Goal: Information Seeking & Learning: Learn about a topic

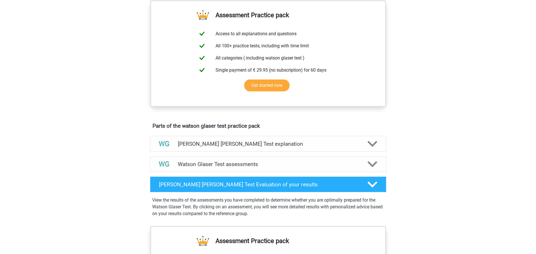
click at [123, 127] on div "Register Nederlands English" at bounding box center [268, 149] width 536 height 692
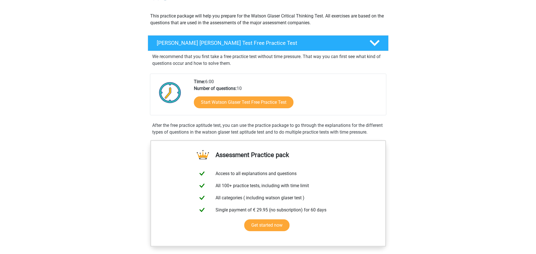
scroll to position [56, 0]
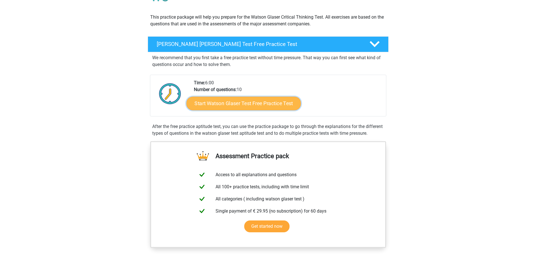
click at [218, 103] on link "Start Watson Glaser Test Free Practice Test" at bounding box center [243, 104] width 115 height 14
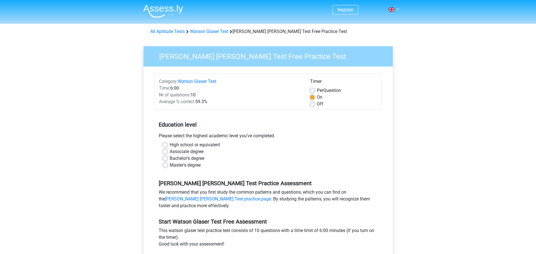
click at [108, 111] on div "Register Nederlands English" at bounding box center [268, 222] width 536 height 445
click at [106, 112] on div "Register Nederlands English" at bounding box center [268, 222] width 536 height 445
click at [106, 113] on div "Register Nederlands English" at bounding box center [268, 222] width 536 height 445
click at [104, 109] on div "Register Nederlands English" at bounding box center [268, 222] width 536 height 445
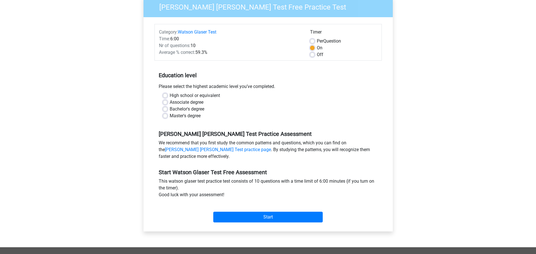
scroll to position [56, 0]
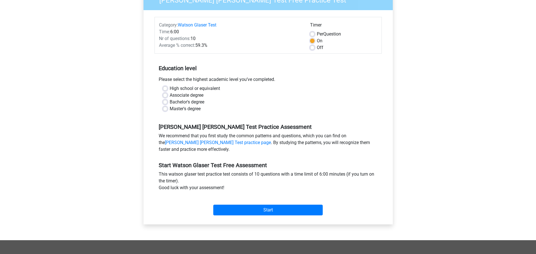
click at [121, 122] on div "Register Nederlands English" at bounding box center [268, 166] width 536 height 445
click at [126, 124] on div "Register Nederlands English" at bounding box center [268, 166] width 536 height 445
click at [170, 101] on label "Bachelor's degree" at bounding box center [187, 102] width 35 height 7
click at [167, 101] on input "Bachelor's degree" at bounding box center [165, 102] width 5 height 6
radio input "true"
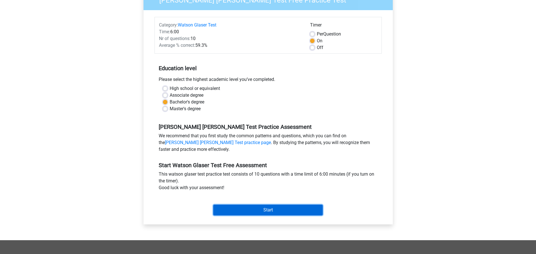
click at [235, 207] on input "Start" at bounding box center [268, 209] width 110 height 11
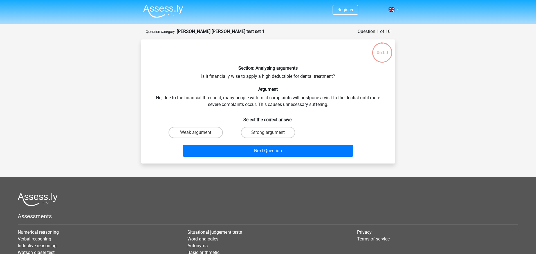
click at [144, 123] on div "Section: Analysing arguments Is it financially wise to apply a high deductible …" at bounding box center [268, 101] width 249 height 115
drag, startPoint x: 204, startPoint y: 76, endPoint x: 319, endPoint y: 79, distance: 115.5
click at [319, 79] on div "Section: Analysing arguments Is it financially wise to apply a high deductible …" at bounding box center [268, 101] width 249 height 115
click at [318, 84] on div "Section: Analysing arguments Is it financially wise to apply a high deductible …" at bounding box center [268, 101] width 249 height 115
click at [315, 84] on div "Section: Analysing arguments Is it financially wise to apply a high deductible …" at bounding box center [268, 101] width 249 height 115
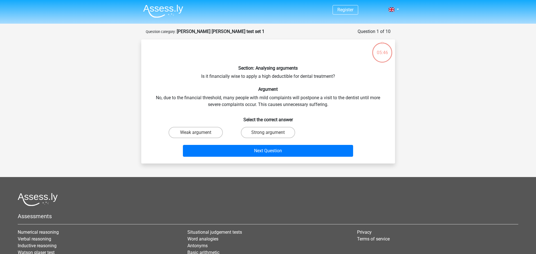
click at [315, 84] on div "Section: Analysing arguments Is it financially wise to apply a high deductible …" at bounding box center [268, 101] width 249 height 115
drag, startPoint x: 214, startPoint y: 77, endPoint x: 336, endPoint y: 77, distance: 122.5
click at [336, 77] on div "Section: Analysing arguments Is it financially wise to apply a high deductible …" at bounding box center [268, 101] width 249 height 115
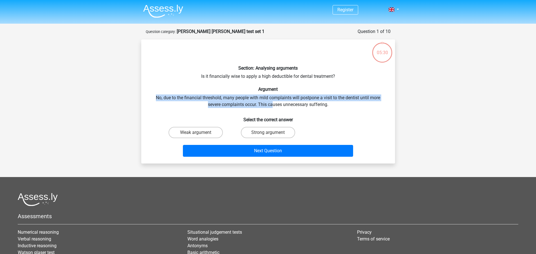
drag, startPoint x: 143, startPoint y: 96, endPoint x: 272, endPoint y: 103, distance: 129.7
click at [272, 103] on div "Section: Analysing arguments Is it financially wise to apply a high deductible …" at bounding box center [268, 101] width 254 height 124
click at [272, 103] on div "Section: Analysing arguments Is it financially wise to apply a high deductible …" at bounding box center [268, 101] width 249 height 115
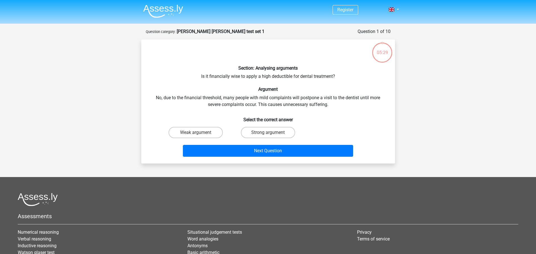
click at [273, 102] on div "Section: Analysing arguments Is it financially wise to apply a high deductible …" at bounding box center [268, 101] width 249 height 115
click at [272, 102] on div "Section: Analysing arguments Is it financially wise to apply a high deductible …" at bounding box center [268, 101] width 249 height 115
click at [208, 134] on label "Weak argument" at bounding box center [196, 132] width 54 height 11
click at [199, 134] on input "Weak argument" at bounding box center [198, 134] width 4 height 4
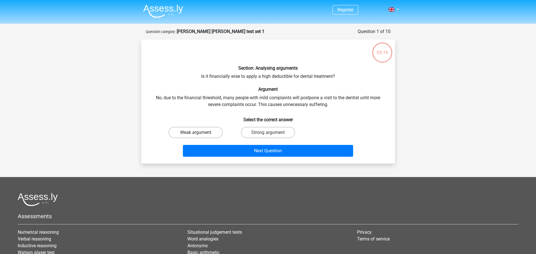
radio input "true"
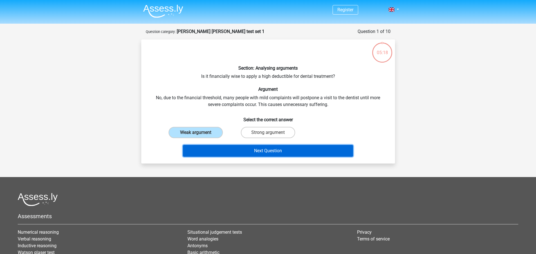
click at [262, 151] on button "Next Question" at bounding box center [268, 151] width 170 height 12
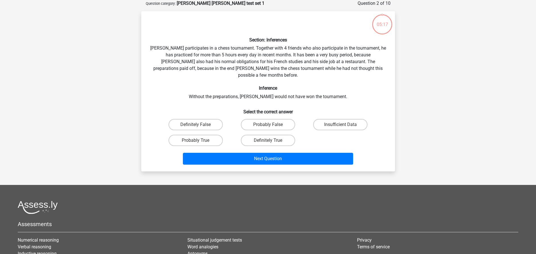
click at [124, 119] on div "Register Nederlands English" at bounding box center [268, 153] width 536 height 362
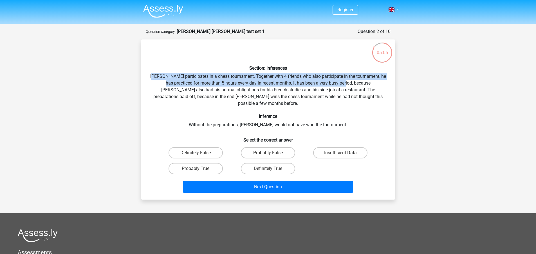
drag, startPoint x: 159, startPoint y: 73, endPoint x: 343, endPoint y: 83, distance: 184.7
click at [343, 83] on div "Section: Inferences Pablo participates in a chess tournament. Together with 4 f…" at bounding box center [268, 119] width 249 height 151
click at [299, 85] on div "Section: Inferences Pablo participates in a chess tournament. Together with 4 f…" at bounding box center [268, 119] width 249 height 151
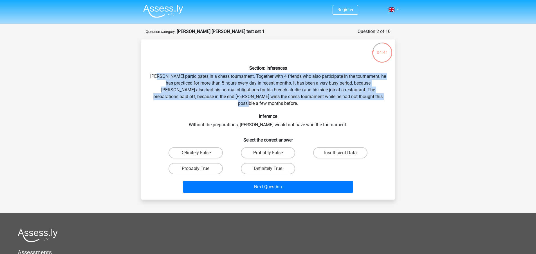
drag, startPoint x: 164, startPoint y: 76, endPoint x: 373, endPoint y: 97, distance: 210.0
click at [373, 97] on div "Section: Inferences Pablo participates in a chess tournament. Together with 4 f…" at bounding box center [268, 119] width 249 height 151
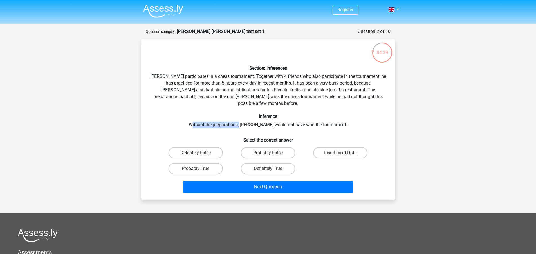
drag, startPoint x: 204, startPoint y: 117, endPoint x: 251, endPoint y: 115, distance: 46.5
click at [251, 115] on div "Section: Inferences Pablo participates in a chess tournament. Together with 4 f…" at bounding box center [268, 119] width 249 height 151
drag, startPoint x: 251, startPoint y: 113, endPoint x: 248, endPoint y: 114, distance: 2.9
click at [248, 114] on div "Section: Inferences Pablo participates in a chess tournament. Together with 4 f…" at bounding box center [268, 119] width 249 height 151
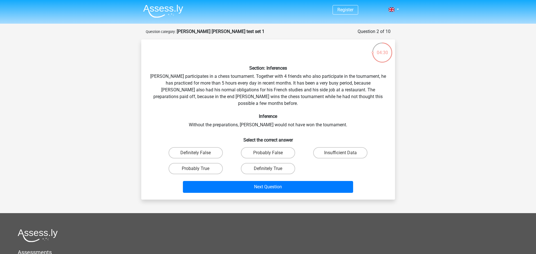
click at [252, 114] on div "Section: Inferences Pablo participates in a chess tournament. Together with 4 f…" at bounding box center [268, 119] width 249 height 151
click at [140, 161] on div "04:29 Question 2 of 10 Question category: watson glaser test set 1 Section: Inf…" at bounding box center [268, 113] width 263 height 171
click at [140, 161] on div "04:28 Question 2 of 10 Question category: watson glaser test set 1 Section: Inf…" at bounding box center [268, 113] width 263 height 171
click at [179, 165] on label "Probably True" at bounding box center [196, 168] width 54 height 11
click at [196, 168] on input "Probably True" at bounding box center [198, 170] width 4 height 4
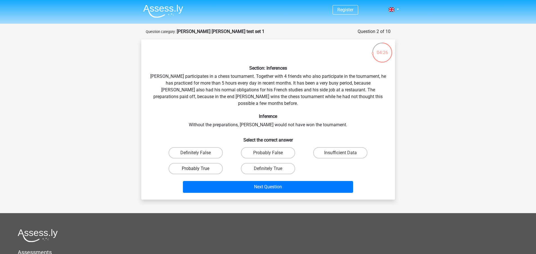
radio input "true"
click at [131, 159] on div "Register Nederlands English" at bounding box center [268, 181] width 536 height 362
click at [141, 165] on div "Section: Inferences Pablo participates in a chess tournament. Together with 4 f…" at bounding box center [268, 119] width 254 height 160
click at [141, 162] on div "Section: Inferences Pablo participates in a chess tournament. Together with 4 f…" at bounding box center [268, 119] width 254 height 160
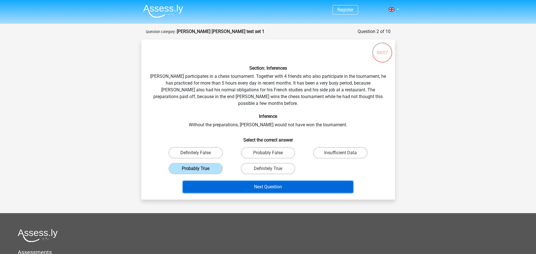
click at [201, 181] on button "Next Question" at bounding box center [268, 187] width 170 height 12
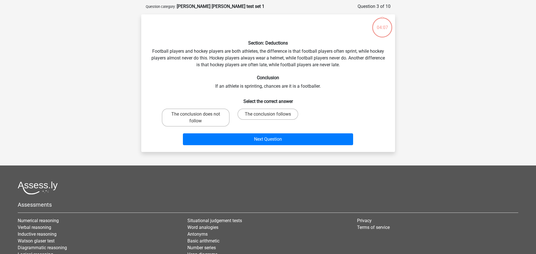
scroll to position [28, 0]
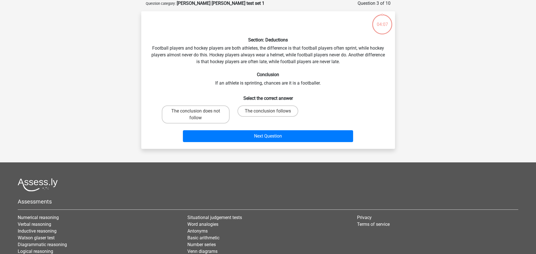
click at [164, 160] on div "Register Nederlands English" at bounding box center [268, 141] width 536 height 339
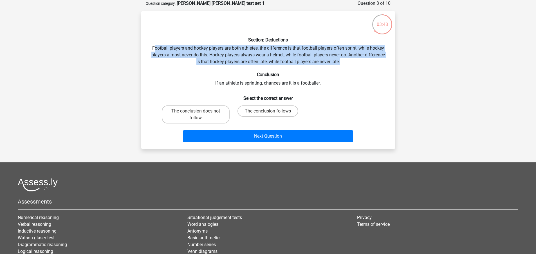
drag, startPoint x: 163, startPoint y: 47, endPoint x: 374, endPoint y: 59, distance: 210.9
click at [374, 59] on div "Section: Deductions Football players and hockey players are both athletes, the …" at bounding box center [268, 80] width 249 height 128
click at [375, 59] on div "Section: Deductions Football players and hockey players are both athletes, the …" at bounding box center [268, 80] width 249 height 128
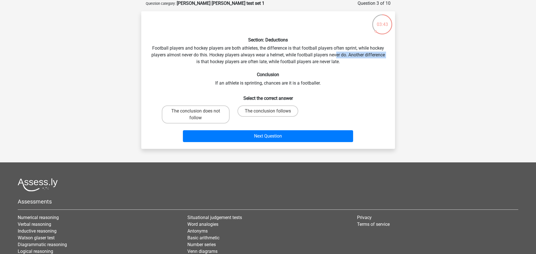
drag, startPoint x: 204, startPoint y: 61, endPoint x: 336, endPoint y: 58, distance: 132.4
click at [336, 58] on div "Section: Deductions Football players and hockey players are both athletes, the …" at bounding box center [268, 80] width 249 height 128
click at [265, 113] on label "The conclusion follows" at bounding box center [268, 110] width 61 height 11
click at [268, 113] on input "The conclusion follows" at bounding box center [270, 113] width 4 height 4
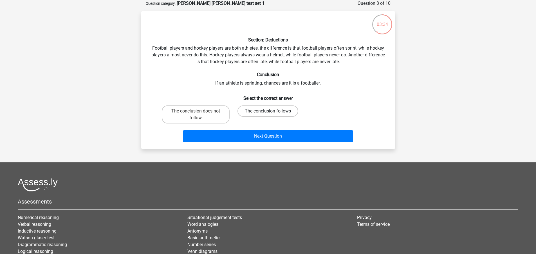
radio input "true"
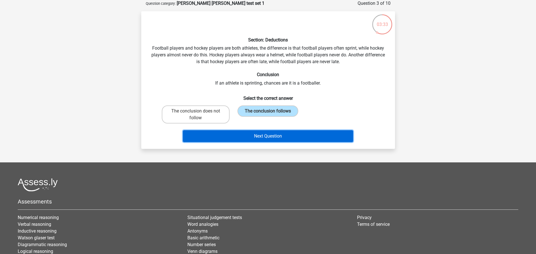
click at [257, 138] on button "Next Question" at bounding box center [268, 136] width 170 height 12
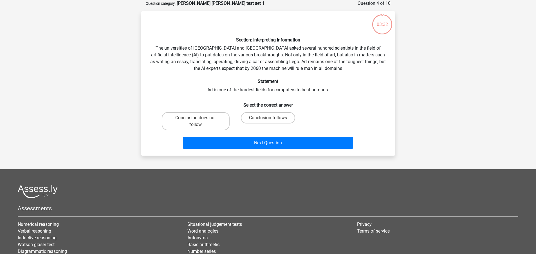
drag, startPoint x: 137, startPoint y: 98, endPoint x: 128, endPoint y: 95, distance: 9.0
click at [134, 97] on div "Register Nederlands English" at bounding box center [268, 145] width 536 height 346
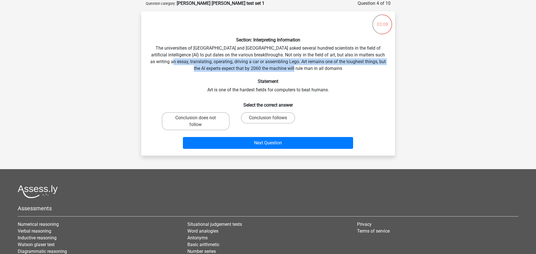
drag, startPoint x: 217, startPoint y: 55, endPoint x: 335, endPoint y: 69, distance: 119.1
click at [335, 69] on div "Section: Interpreting Information The universities of Oxford and Yale asked sev…" at bounding box center [268, 83] width 249 height 135
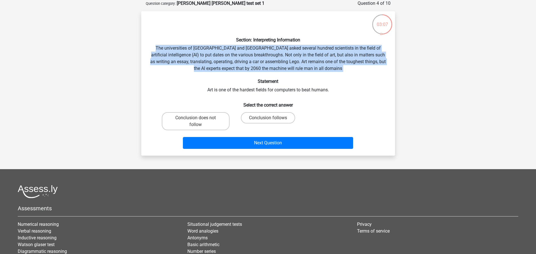
click at [335, 69] on div "Section: Interpreting Information The universities of Oxford and Yale asked sev…" at bounding box center [268, 83] width 249 height 135
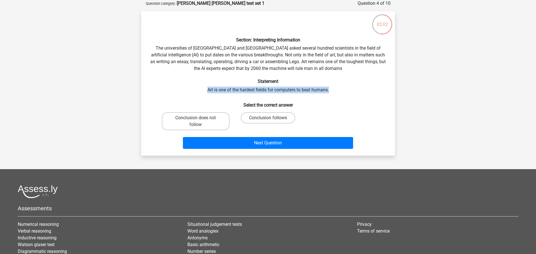
drag, startPoint x: 207, startPoint y: 89, endPoint x: 334, endPoint y: 90, distance: 126.7
click at [334, 90] on div "Section: Interpreting Information The universities of Oxford and Yale asked sev…" at bounding box center [268, 83] width 249 height 135
drag, startPoint x: 247, startPoint y: 88, endPoint x: 266, endPoint y: 88, distance: 18.6
click at [266, 88] on div "Section: Interpreting Information The universities of Oxford and Yale asked sev…" at bounding box center [268, 83] width 249 height 135
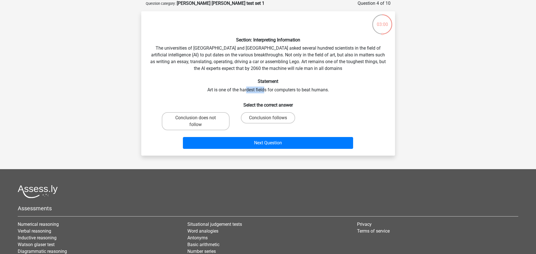
click at [265, 88] on div "Section: Interpreting Information The universities of Oxford and Yale asked sev…" at bounding box center [268, 83] width 249 height 135
click at [256, 115] on label "Conclusion follows" at bounding box center [268, 117] width 54 height 11
click at [268, 118] on input "Conclusion follows" at bounding box center [270, 120] width 4 height 4
radio input "true"
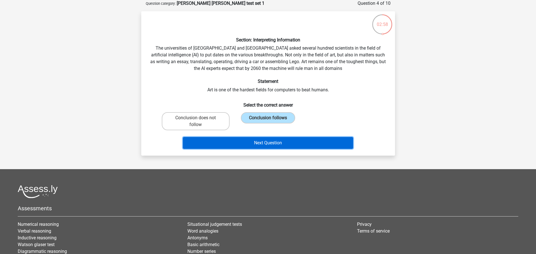
click at [253, 140] on button "Next Question" at bounding box center [268, 143] width 170 height 12
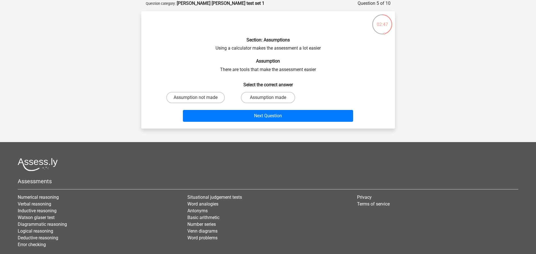
click at [153, 122] on div "Next Question" at bounding box center [268, 114] width 236 height 19
drag, startPoint x: 215, startPoint y: 46, endPoint x: 330, endPoint y: 46, distance: 114.9
click at [330, 46] on div "Section: Assumptions Using a calculator makes the assessment a lot easier Assum…" at bounding box center [268, 70] width 249 height 108
click at [267, 48] on div "Section: Assumptions Using a calculator makes the assessment a lot easier Assum…" at bounding box center [268, 70] width 249 height 108
drag, startPoint x: 280, startPoint y: 46, endPoint x: 322, endPoint y: 47, distance: 42.0
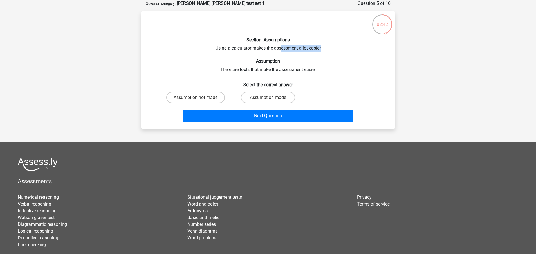
click at [322, 47] on div "Section: Assumptions Using a calculator makes the assessment a lot easier Assum…" at bounding box center [268, 70] width 249 height 108
drag, startPoint x: 221, startPoint y: 69, endPoint x: 315, endPoint y: 66, distance: 94.4
click at [315, 66] on div "Section: Assumptions Using a calculator makes the assessment a lot easier Assum…" at bounding box center [268, 70] width 249 height 108
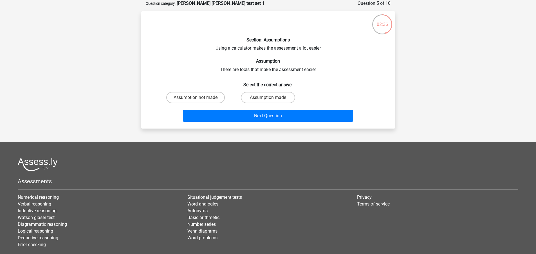
click at [200, 80] on h6 "Select the correct answer" at bounding box center [268, 82] width 236 height 10
drag, startPoint x: 222, startPoint y: 72, endPoint x: 256, endPoint y: 70, distance: 33.3
click at [256, 70] on div "Section: Assumptions Using a calculator makes the assessment a lot easier Assum…" at bounding box center [268, 70] width 249 height 108
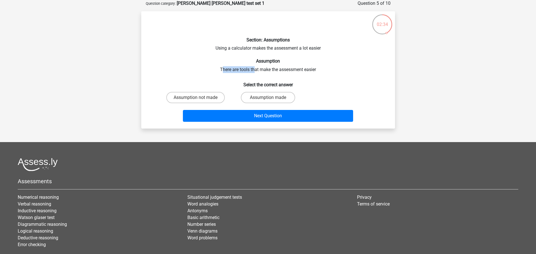
click at [256, 70] on div "Section: Assumptions Using a calculator makes the assessment a lot easier Assum…" at bounding box center [268, 70] width 249 height 108
drag, startPoint x: 248, startPoint y: 71, endPoint x: 249, endPoint y: 74, distance: 3.3
click at [247, 74] on div "Section: Assumptions Using a calculator makes the assessment a lot easier Assum…" at bounding box center [268, 70] width 249 height 108
click at [235, 69] on div "Section: Assumptions Using a calculator makes the assessment a lot easier Assum…" at bounding box center [268, 70] width 249 height 108
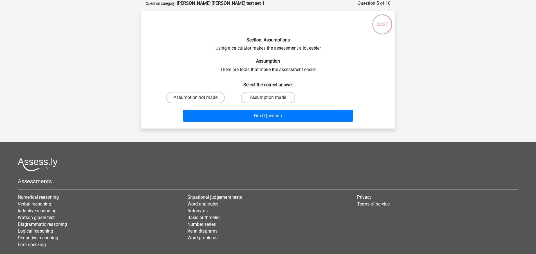
click at [235, 69] on div "Section: Assumptions Using a calculator makes the assessment a lot easier Assum…" at bounding box center [268, 70] width 249 height 108
click at [237, 68] on div "Section: Assumptions Using a calculator makes the assessment a lot easier Assum…" at bounding box center [268, 70] width 249 height 108
click at [236, 68] on div "Section: Assumptions Using a calculator makes the assessment a lot easier Assum…" at bounding box center [268, 70] width 249 height 108
click at [237, 67] on div "Section: Assumptions Using a calculator makes the assessment a lot easier Assum…" at bounding box center [268, 70] width 249 height 108
click at [204, 74] on div "Section: Assumptions Using a calculator makes the assessment a lot easier Assum…" at bounding box center [268, 70] width 249 height 108
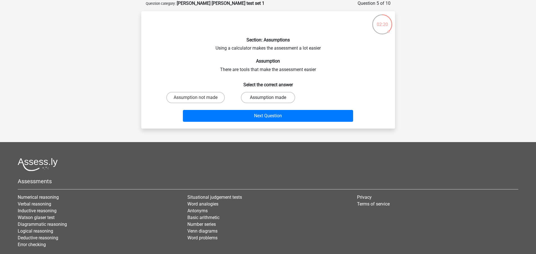
click at [264, 94] on label "Assumption made" at bounding box center [268, 97] width 54 height 11
click at [268, 97] on input "Assumption made" at bounding box center [270, 99] width 4 height 4
radio input "true"
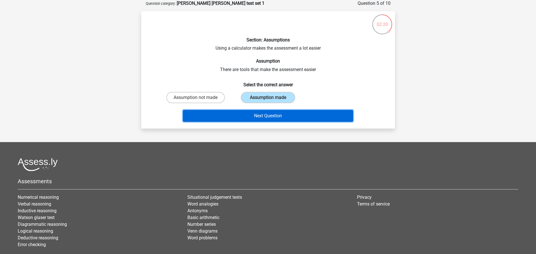
click at [258, 115] on button "Next Question" at bounding box center [268, 116] width 170 height 12
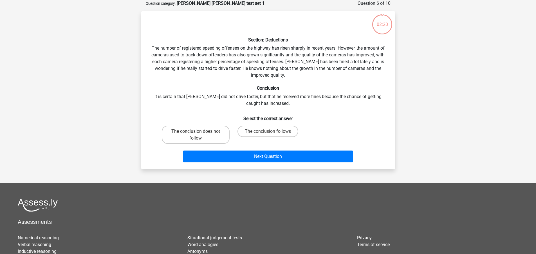
click at [149, 64] on div "Section: Deductions The number of registered speeding offenses on the highway h…" at bounding box center [268, 90] width 249 height 149
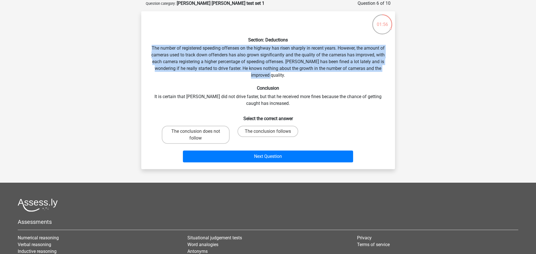
drag, startPoint x: 150, startPoint y: 47, endPoint x: 319, endPoint y: 76, distance: 171.6
click at [319, 76] on div "Section: Deductions The number of registered speeding offenses on the highway h…" at bounding box center [268, 90] width 249 height 149
click at [318, 76] on div "Section: Deductions The number of registered speeding offenses on the highway h…" at bounding box center [268, 90] width 249 height 149
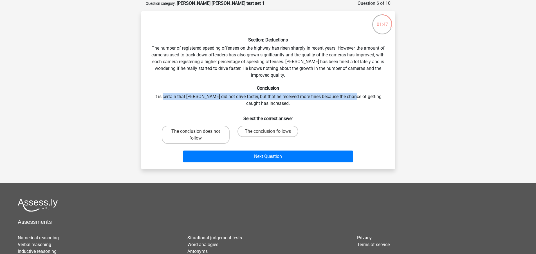
drag, startPoint x: 163, startPoint y: 96, endPoint x: 351, endPoint y: 97, distance: 187.8
click at [351, 97] on div "Section: Deductions The number of registered speeding offenses on the highway h…" at bounding box center [268, 90] width 249 height 149
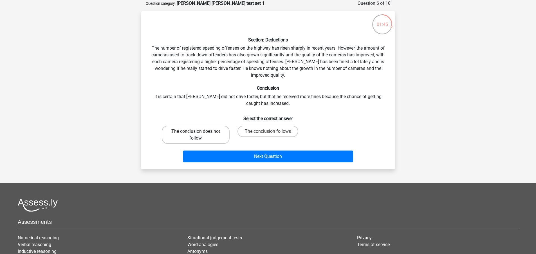
click at [221, 131] on label "The conclusion does not follow" at bounding box center [196, 135] width 68 height 18
click at [199, 131] on input "The conclusion does not follow" at bounding box center [198, 133] width 4 height 4
radio input "true"
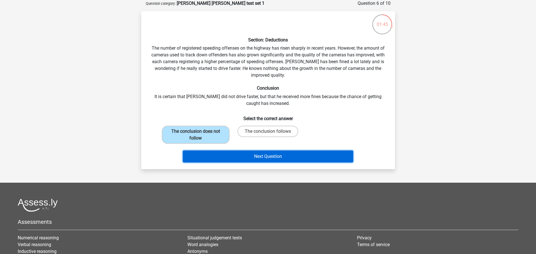
click at [249, 155] on button "Next Question" at bounding box center [268, 156] width 170 height 12
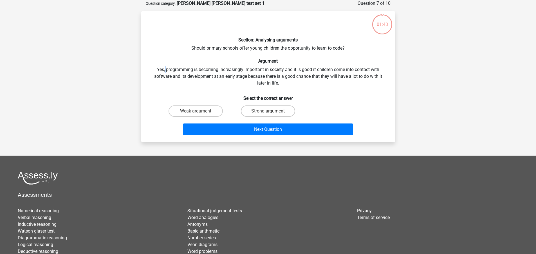
click at [165, 71] on div "Section: Analysing arguments Should primary schools offer young children the op…" at bounding box center [268, 77] width 249 height 122
click at [175, 55] on div "Section: Analysing arguments Should primary schools offer young children the op…" at bounding box center [268, 77] width 249 height 122
drag, startPoint x: 150, startPoint y: 69, endPoint x: 213, endPoint y: 70, distance: 62.5
click at [213, 70] on div "Section: Analysing arguments Should primary schools offer young children the op…" at bounding box center [268, 77] width 249 height 122
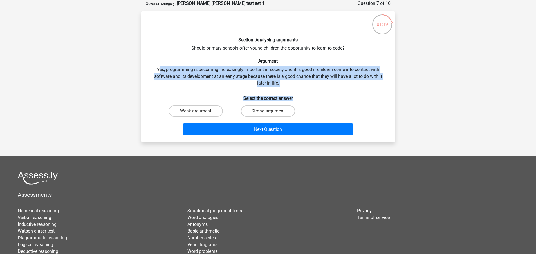
drag, startPoint x: 159, startPoint y: 71, endPoint x: 377, endPoint y: 87, distance: 218.2
click at [377, 87] on div "Section: Analysing arguments Should primary schools offer young children the op…" at bounding box center [268, 77] width 249 height 122
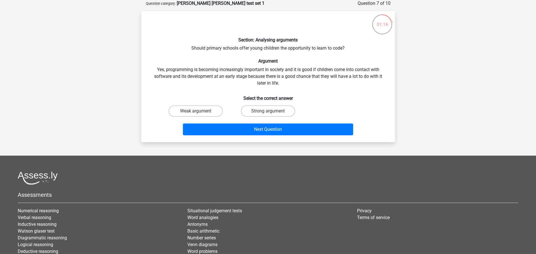
click at [305, 59] on h6 "Argument" at bounding box center [268, 60] width 236 height 5
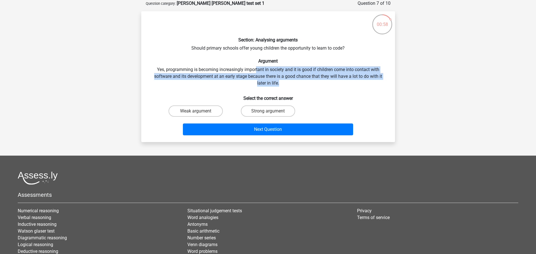
drag, startPoint x: 258, startPoint y: 67, endPoint x: 377, endPoint y: 79, distance: 119.7
click at [374, 80] on div "Section: Analysing arguments Should primary schools offer young children the op…" at bounding box center [268, 77] width 249 height 122
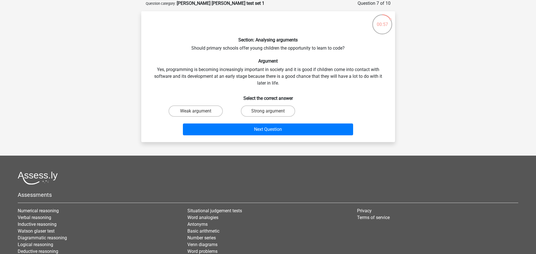
drag, startPoint x: 463, startPoint y: 58, endPoint x: 457, endPoint y: 65, distance: 9.2
click at [462, 58] on div "Register Nederlands English" at bounding box center [268, 138] width 536 height 332
click at [272, 104] on div "Strong argument" at bounding box center [268, 111] width 72 height 16
click at [271, 108] on label "Strong argument" at bounding box center [268, 110] width 54 height 11
click at [271, 111] on input "Strong argument" at bounding box center [270, 113] width 4 height 4
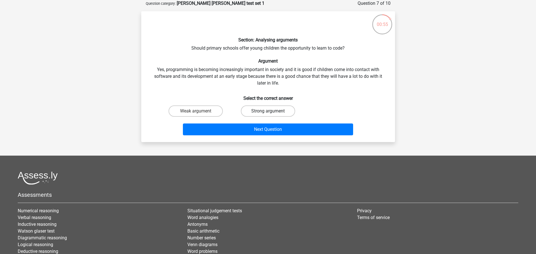
radio input "true"
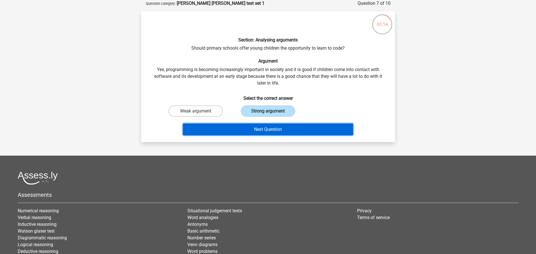
click at [274, 128] on button "Next Question" at bounding box center [268, 129] width 170 height 12
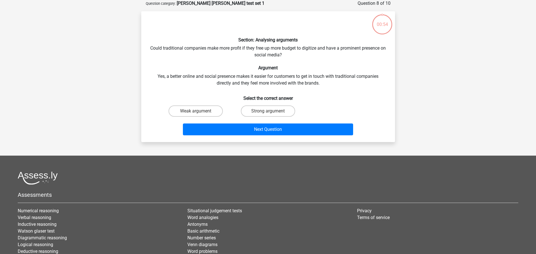
click at [320, 61] on div "Section: Analysing arguments Could traditional companies make more profit if th…" at bounding box center [268, 77] width 249 height 122
click at [218, 58] on div "Section: Analysing arguments Could traditional companies make more profit if th…" at bounding box center [268, 77] width 249 height 122
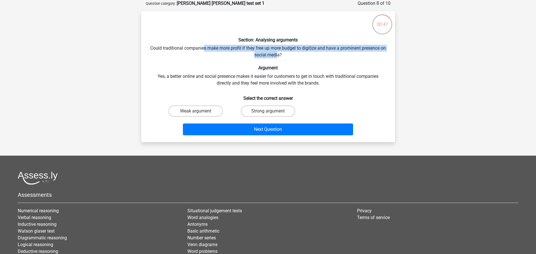
drag, startPoint x: 207, startPoint y: 48, endPoint x: 281, endPoint y: 58, distance: 74.4
click at [281, 58] on div "Section: Analysing arguments Could traditional companies make more profit if th…" at bounding box center [268, 77] width 249 height 122
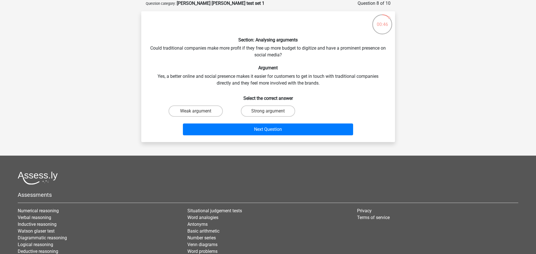
click at [235, 59] on div "Section: Analysing arguments Could traditional companies make more profit if th…" at bounding box center [268, 77] width 249 height 122
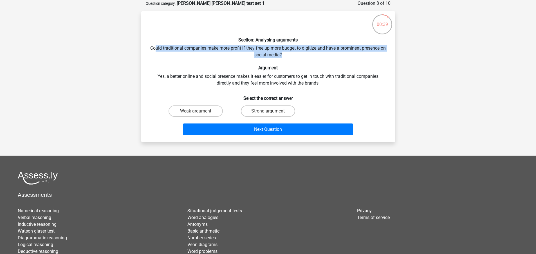
drag, startPoint x: 158, startPoint y: 50, endPoint x: 295, endPoint y: 53, distance: 137.2
click at [295, 53] on div "Section: Analysing arguments Could traditional companies make more profit if th…" at bounding box center [268, 77] width 249 height 122
click at [296, 53] on div "Section: Analysing arguments Could traditional companies make more profit if th…" at bounding box center [268, 77] width 249 height 122
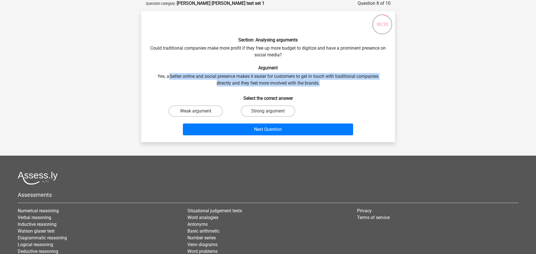
drag, startPoint x: 169, startPoint y: 73, endPoint x: 323, endPoint y: 82, distance: 154.3
click at [324, 83] on div "Section: Analysing arguments Could traditional companies make more profit if th…" at bounding box center [268, 77] width 249 height 122
click at [323, 82] on div "Section: Analysing arguments Could traditional companies make more profit if th…" at bounding box center [268, 77] width 249 height 122
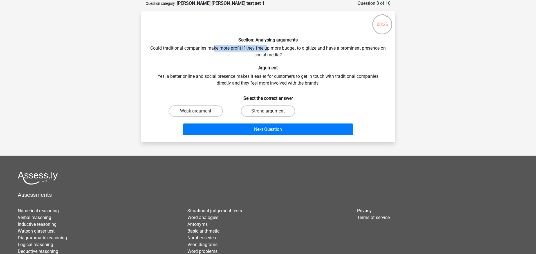
drag, startPoint x: 216, startPoint y: 49, endPoint x: 270, endPoint y: 49, distance: 54.3
click at [270, 49] on div "Section: Analysing arguments Could traditional companies make more profit if th…" at bounding box center [268, 77] width 249 height 122
click at [258, 112] on label "Strong argument" at bounding box center [268, 110] width 54 height 11
click at [268, 112] on input "Strong argument" at bounding box center [270, 113] width 4 height 4
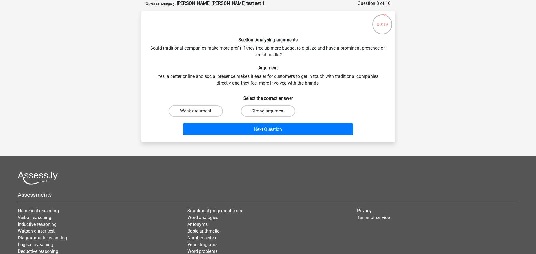
radio input "true"
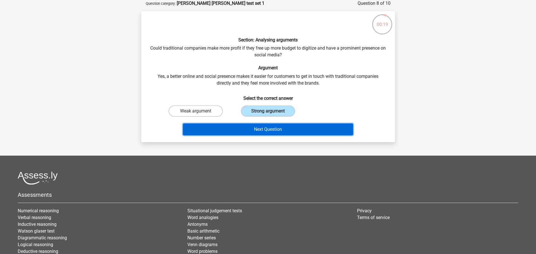
click at [256, 124] on button "Next Question" at bounding box center [268, 129] width 170 height 12
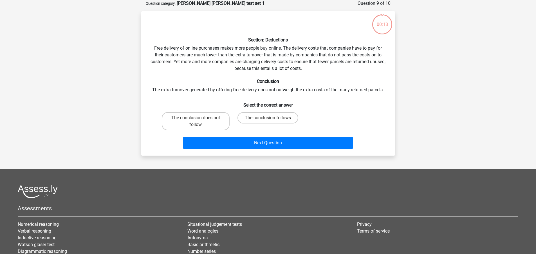
click at [202, 77] on div "Section: Deductions Free delivery of online purchases makes more people buy onl…" at bounding box center [268, 83] width 249 height 135
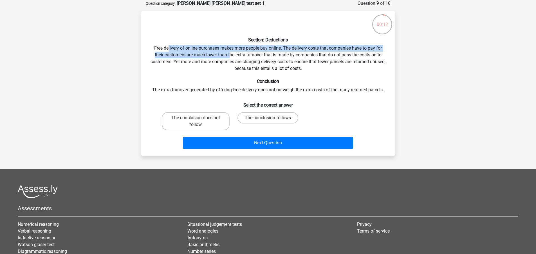
drag, startPoint x: 168, startPoint y: 49, endPoint x: 229, endPoint y: 56, distance: 61.5
click at [229, 56] on div "Section: Deductions Free delivery of online purchases makes more people buy onl…" at bounding box center [268, 83] width 249 height 135
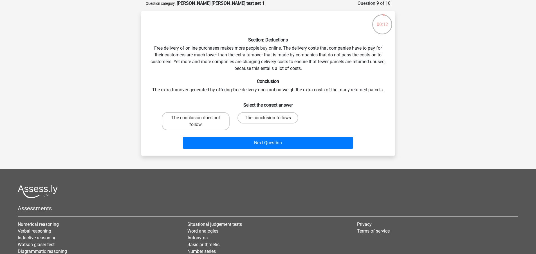
click at [221, 69] on div "Section: Deductions Free delivery of online purchases makes more people buy onl…" at bounding box center [268, 83] width 249 height 135
drag, startPoint x: 200, startPoint y: 88, endPoint x: 331, endPoint y: 88, distance: 130.9
click at [331, 88] on div "Section: Deductions Free delivery of online purchases makes more people buy onl…" at bounding box center [268, 83] width 249 height 135
drag, startPoint x: 312, startPoint y: 63, endPoint x: 304, endPoint y: 60, distance: 8.3
click at [311, 63] on div "Section: Deductions Free delivery of online purchases makes more people buy onl…" at bounding box center [268, 83] width 249 height 135
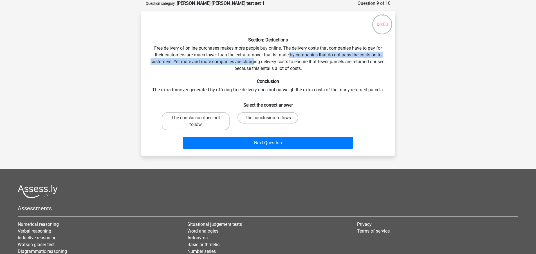
drag, startPoint x: 292, startPoint y: 56, endPoint x: 261, endPoint y: 61, distance: 31.7
click at [261, 61] on div "Section: Deductions Free delivery of online purchases makes more people buy onl…" at bounding box center [268, 83] width 249 height 135
click at [266, 115] on label "The conclusion follows" at bounding box center [268, 117] width 61 height 11
click at [268, 118] on input "The conclusion follows" at bounding box center [270, 120] width 4 height 4
radio input "true"
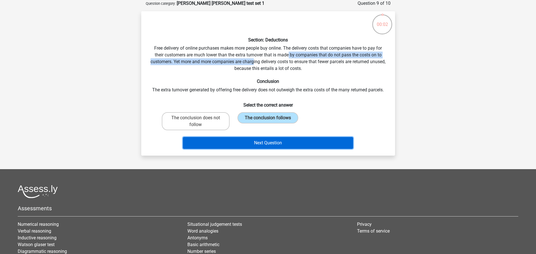
click at [264, 142] on button "Next Question" at bounding box center [268, 143] width 170 height 12
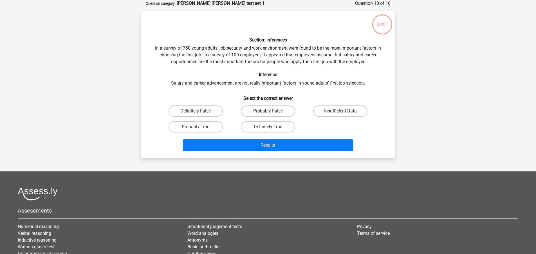
click at [131, 99] on div "Register Nederlands English" at bounding box center [268, 146] width 536 height 348
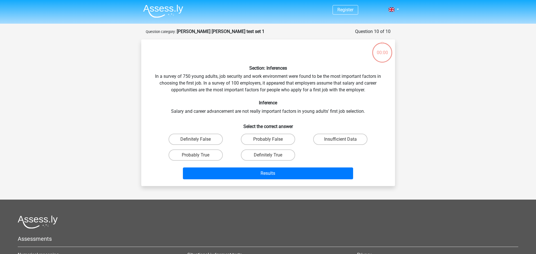
scroll to position [28, 0]
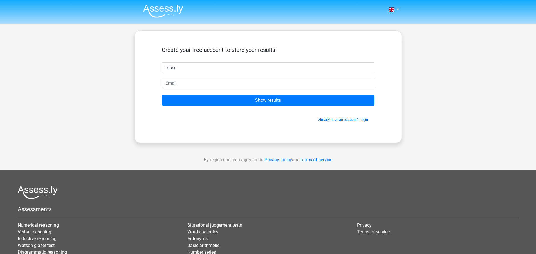
type input "[PERSON_NAME]"
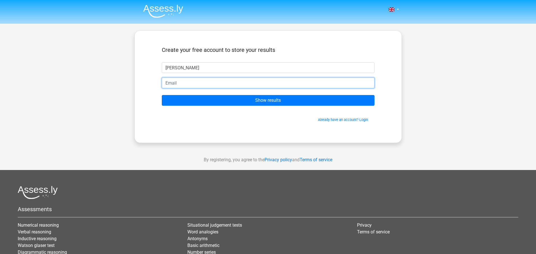
click at [180, 84] on input "email" at bounding box center [268, 82] width 213 height 11
type input "[PERSON_NAME][EMAIL_ADDRESS][PERSON_NAME][DOMAIN_NAME]"
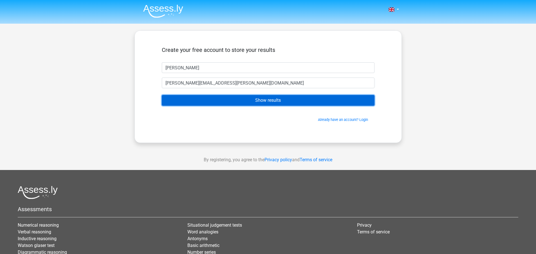
click at [222, 102] on input "Show results" at bounding box center [268, 100] width 213 height 11
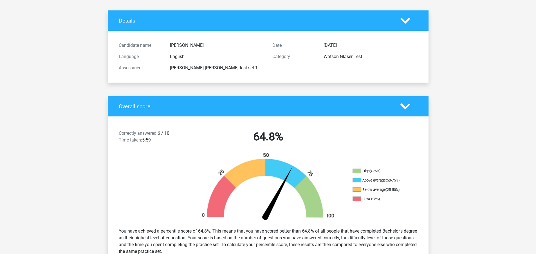
scroll to position [28, 0]
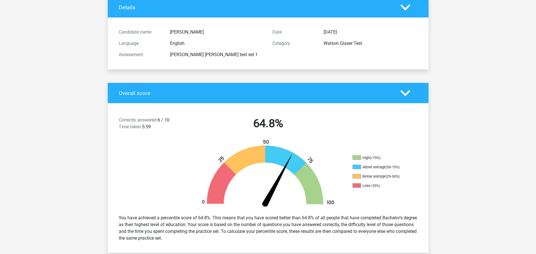
scroll to position [56, 0]
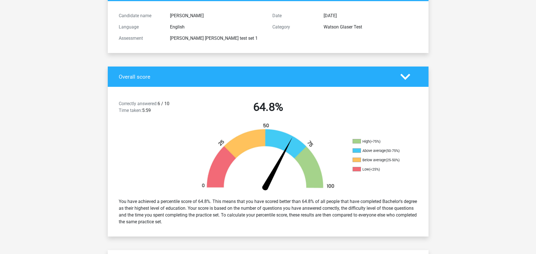
drag, startPoint x: 73, startPoint y: 92, endPoint x: 78, endPoint y: 88, distance: 6.1
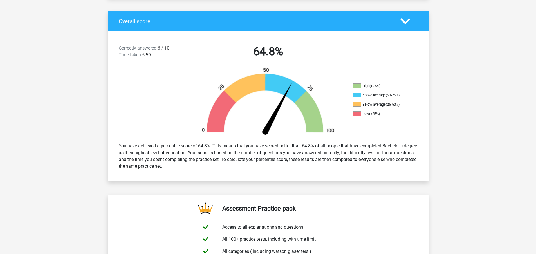
scroll to position [113, 0]
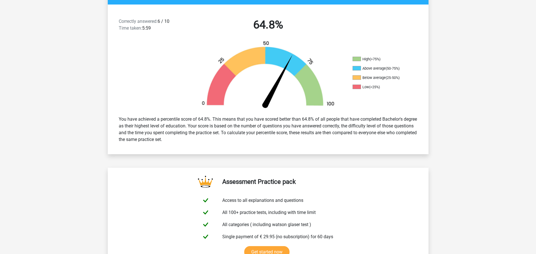
scroll to position [141, 0]
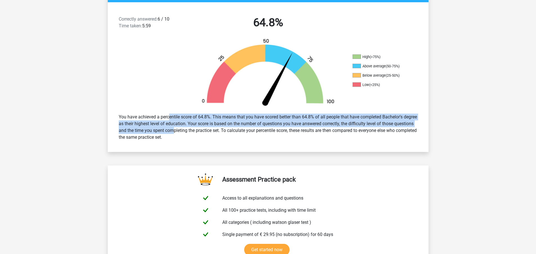
drag, startPoint x: 151, startPoint y: 115, endPoint x: 175, endPoint y: 132, distance: 29.3
click at [175, 132] on div "You have achieved a percentile score of 64.8%. This means that you have scored …" at bounding box center [268, 127] width 307 height 32
click at [141, 130] on div "You have achieved a percentile score of 64.8%. This means that you have scored …" at bounding box center [268, 127] width 307 height 32
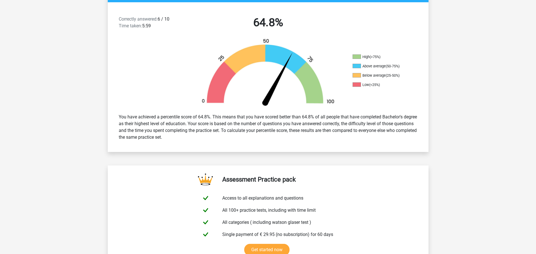
click at [109, 123] on div "You have achieved a percentile score of 64.8%. This means that you have scored …" at bounding box center [268, 127] width 321 height 36
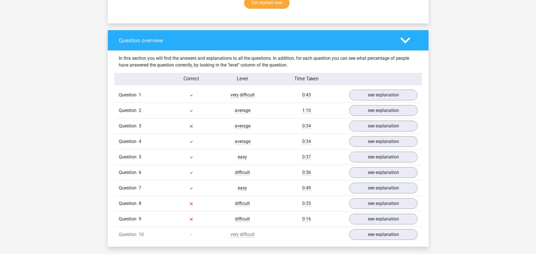
scroll to position [394, 0]
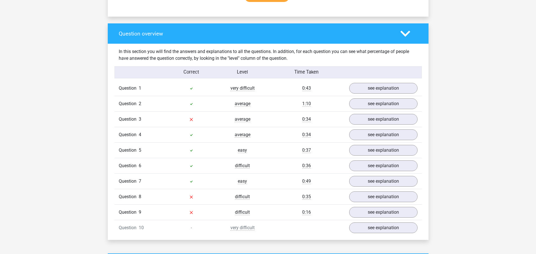
click at [102, 121] on div "Go premium robert robert.chrun@yahoo.com" at bounding box center [268, 209] width 536 height 1206
click at [103, 121] on div "Go premium robert robert.chrun@yahoo.com" at bounding box center [268, 209] width 536 height 1206
click at [100, 121] on div "Go premium robert robert.chrun@yahoo.com" at bounding box center [268, 209] width 536 height 1206
click at [366, 198] on link "see explanation" at bounding box center [383, 196] width 79 height 12
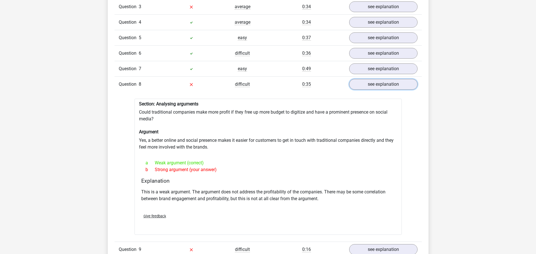
scroll to position [507, 0]
click at [380, 65] on link "see explanation" at bounding box center [383, 68] width 79 height 12
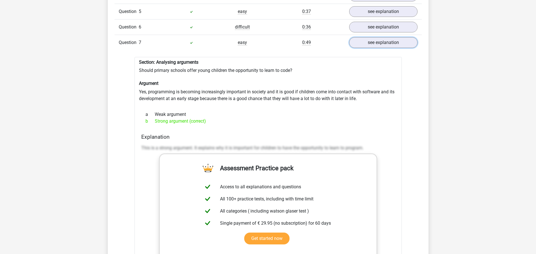
scroll to position [535, 0]
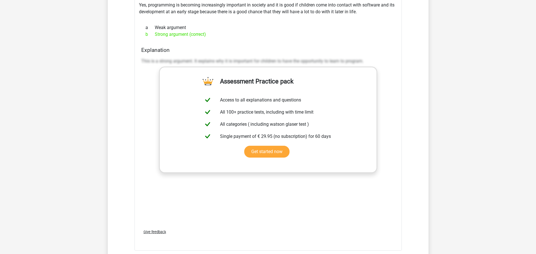
click at [430, 132] on div "Go premium robert robert.chrun@yahoo.com" at bounding box center [268, 205] width 536 height 1649
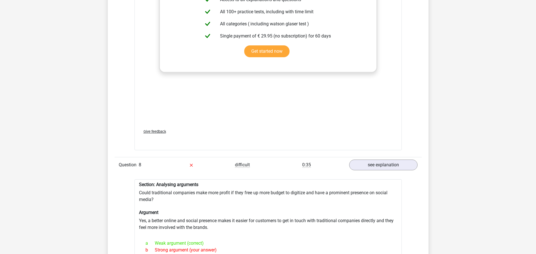
scroll to position [732, 0]
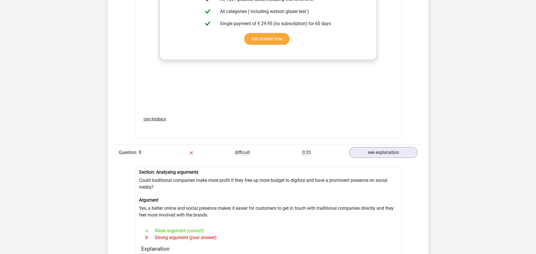
click at [449, 105] on div "Go premium robert robert.chrun@yahoo.com" at bounding box center [268, 92] width 536 height 1649
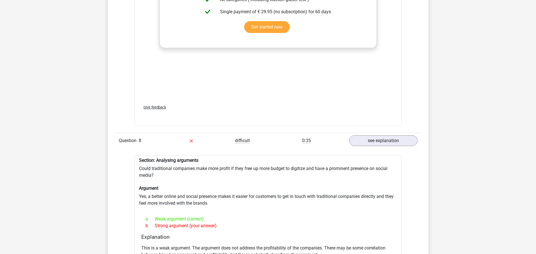
scroll to position [760, 0]
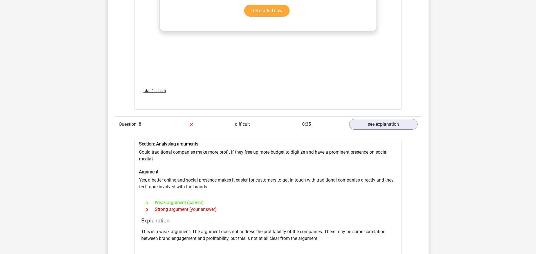
click at [440, 114] on div "Go premium robert robert.chrun@yahoo.com" at bounding box center [268, 64] width 536 height 1649
click at [445, 115] on div "Go premium robert robert.chrun@yahoo.com" at bounding box center [268, 64] width 536 height 1649
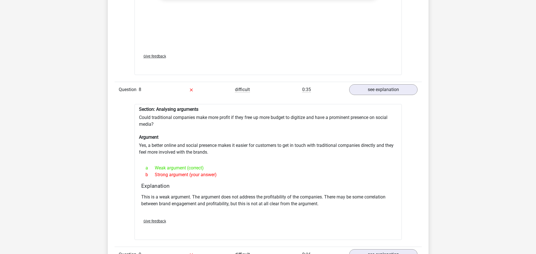
scroll to position [732, 0]
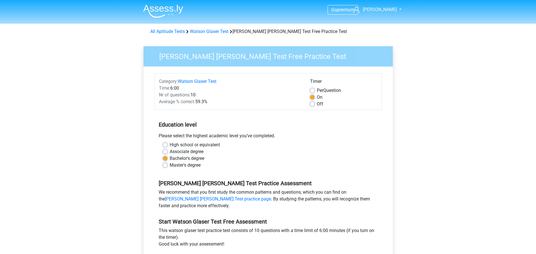
scroll to position [56, 0]
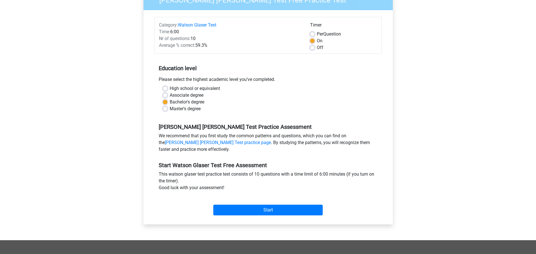
drag, startPoint x: 0, startPoint y: 0, endPoint x: 103, endPoint y: 124, distance: 161.1
click at [103, 124] on div "Go premium [PERSON_NAME] [PERSON_NAME][EMAIL_ADDRESS][PERSON_NAME][DOMAIN_NAME]" at bounding box center [268, 166] width 536 height 445
click at [233, 207] on input "Start" at bounding box center [268, 209] width 110 height 11
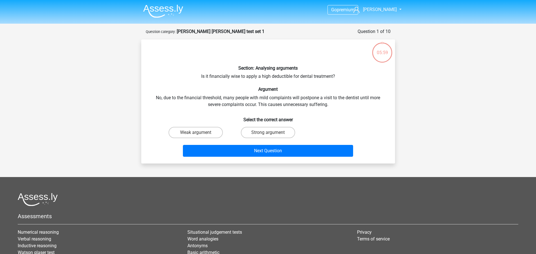
drag, startPoint x: 108, startPoint y: 98, endPoint x: 151, endPoint y: 93, distance: 42.8
click at [108, 97] on div "Go premium [PERSON_NAME] [PERSON_NAME][EMAIL_ADDRESS][PERSON_NAME][DOMAIN_NAME]" at bounding box center [268, 162] width 536 height 325
drag, startPoint x: 199, startPoint y: 79, endPoint x: 249, endPoint y: 78, distance: 50.1
click at [249, 78] on div "Section: Analysing arguments Is it financially wise to apply a high deductible …" at bounding box center [268, 101] width 249 height 115
click at [219, 31] on strong "[PERSON_NAME] [PERSON_NAME] test set 1" at bounding box center [221, 31] width 88 height 5
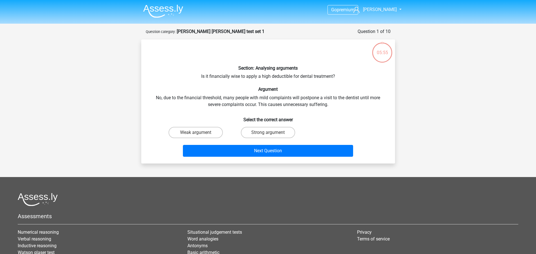
click at [190, 40] on div "Section: Analysing arguments Is it financially wise to apply a high deductible …" at bounding box center [268, 101] width 254 height 124
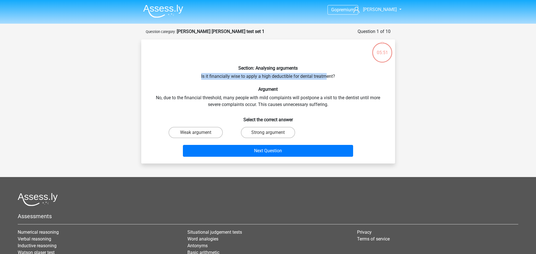
drag, startPoint x: 212, startPoint y: 76, endPoint x: 325, endPoint y: 78, distance: 113.8
click at [325, 78] on div "Section: Analysing arguments Is it financially wise to apply a high deductible …" at bounding box center [268, 101] width 249 height 115
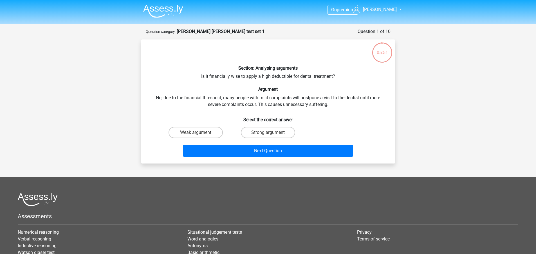
click at [230, 90] on h6 "Argument" at bounding box center [268, 88] width 236 height 5
drag, startPoint x: 189, startPoint y: 96, endPoint x: 236, endPoint y: 100, distance: 47.4
click at [236, 100] on div "Section: Analysing arguments Is it financially wise to apply a high deductible …" at bounding box center [268, 101] width 249 height 115
click at [206, 131] on label "Weak argument" at bounding box center [196, 132] width 54 height 11
click at [199, 132] on input "Weak argument" at bounding box center [198, 134] width 4 height 4
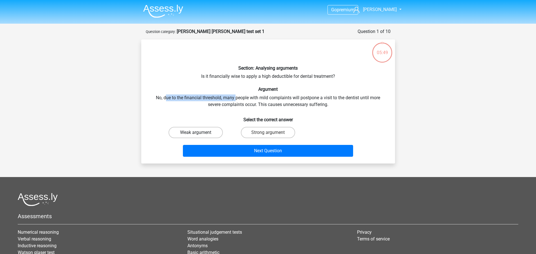
radio input "true"
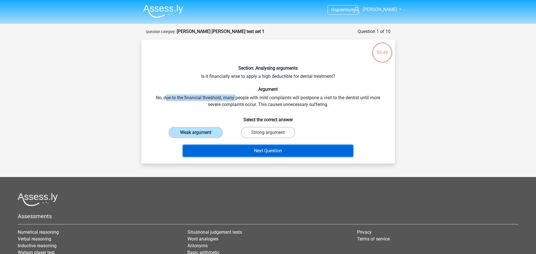
click at [224, 148] on button "Next Question" at bounding box center [268, 151] width 170 height 12
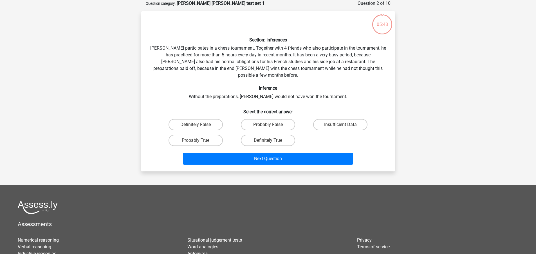
click at [159, 85] on h6 "Inference" at bounding box center [268, 87] width 236 height 5
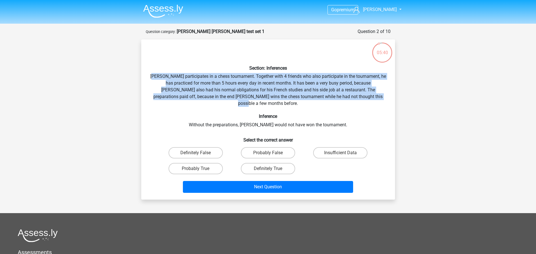
drag, startPoint x: 159, startPoint y: 76, endPoint x: 376, endPoint y: 96, distance: 218.0
click at [376, 96] on div "Section: Inferences [PERSON_NAME] participates in a chess tournament. Together …" at bounding box center [268, 119] width 249 height 151
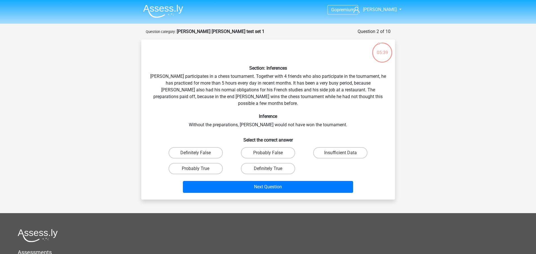
drag, startPoint x: 127, startPoint y: 127, endPoint x: 153, endPoint y: 137, distance: 28.4
click at [127, 127] on div "Go premium [PERSON_NAME] [PERSON_NAME][EMAIL_ADDRESS][PERSON_NAME][DOMAIN_NAME]" at bounding box center [268, 181] width 536 height 362
click at [209, 164] on label "Probably True" at bounding box center [196, 168] width 54 height 11
click at [199, 168] on input "Probably True" at bounding box center [198, 170] width 4 height 4
radio input "true"
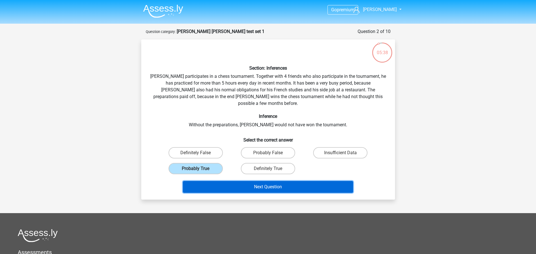
click at [219, 181] on button "Next Question" at bounding box center [268, 187] width 170 height 12
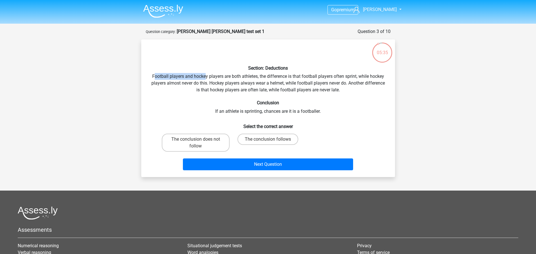
drag, startPoint x: 173, startPoint y: 76, endPoint x: 206, endPoint y: 76, distance: 32.7
click at [206, 76] on div "Section: Deductions Football players and hockey players are both athletes, the …" at bounding box center [268, 108] width 249 height 128
click at [247, 118] on div "Section: Deductions Football players and hockey players are both athletes, the …" at bounding box center [268, 108] width 249 height 128
click at [252, 136] on label "The conclusion follows" at bounding box center [268, 138] width 61 height 11
click at [268, 139] on input "The conclusion follows" at bounding box center [270, 141] width 4 height 4
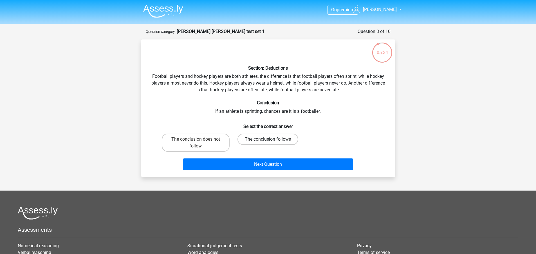
radio input "true"
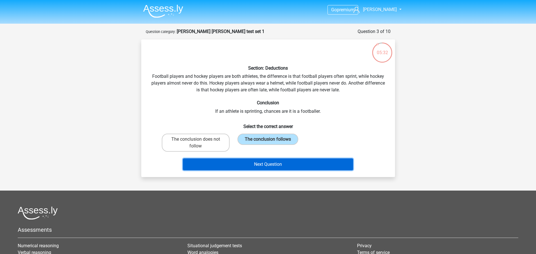
click at [251, 164] on button "Next Question" at bounding box center [268, 164] width 170 height 12
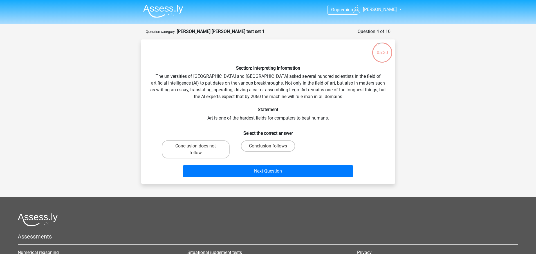
click at [169, 127] on h6 "Select the correct answer" at bounding box center [268, 131] width 236 height 10
click at [251, 146] on label "Conclusion follows" at bounding box center [268, 145] width 54 height 11
click at [268, 146] on input "Conclusion follows" at bounding box center [270, 148] width 4 height 4
radio input "true"
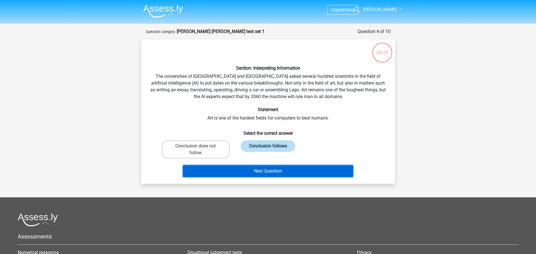
click at [253, 169] on button "Next Question" at bounding box center [268, 171] width 170 height 12
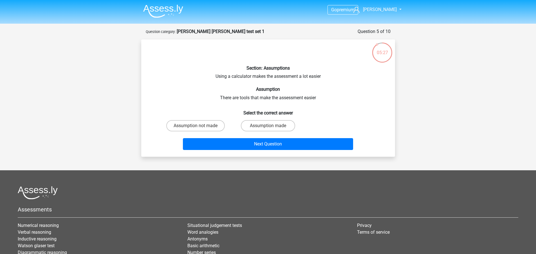
click at [209, 81] on div "Section: Assumptions Using a calculator makes the assessment a lot easier Assum…" at bounding box center [268, 98] width 249 height 108
click at [224, 88] on h6 "Assumption" at bounding box center [268, 88] width 236 height 5
click at [227, 93] on div "Section: Assumptions Using a calculator makes the assessment a lot easier Assum…" at bounding box center [268, 98] width 249 height 108
click at [276, 123] on label "Assumption made" at bounding box center [268, 125] width 54 height 11
click at [272, 126] on input "Assumption made" at bounding box center [270, 128] width 4 height 4
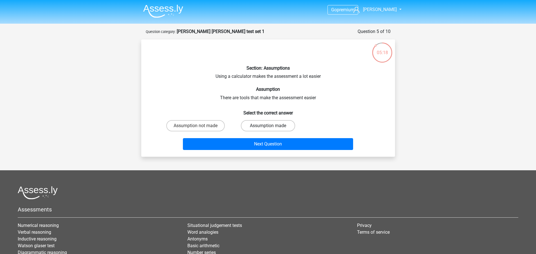
radio input "true"
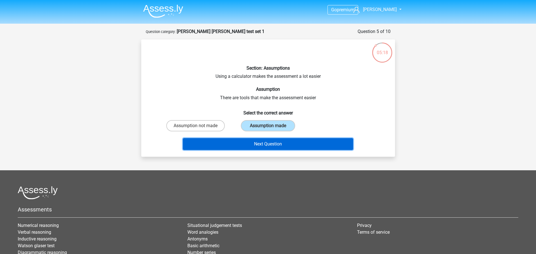
click at [273, 140] on button "Next Question" at bounding box center [268, 144] width 170 height 12
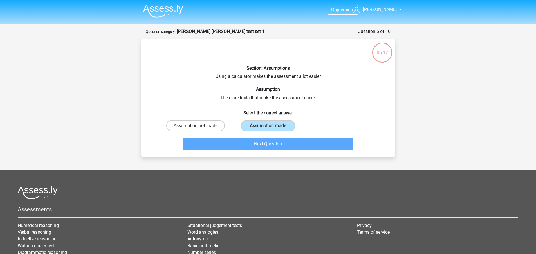
scroll to position [28, 0]
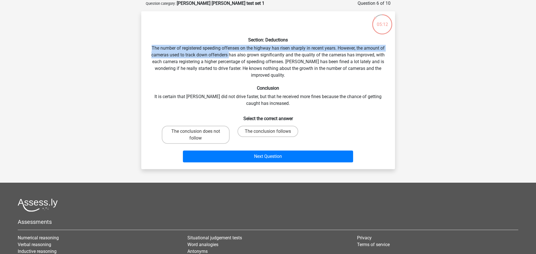
drag, startPoint x: 156, startPoint y: 45, endPoint x: 229, endPoint y: 53, distance: 73.9
click at [229, 53] on div "Section: Deductions The number of registered speeding offenses on the highway h…" at bounding box center [268, 90] width 249 height 149
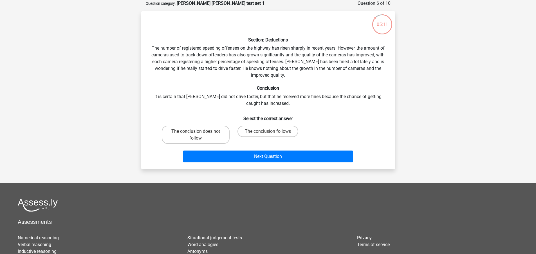
click at [225, 83] on div "Section: Deductions The number of registered speeding offenses on the highway h…" at bounding box center [268, 90] width 249 height 149
click at [200, 127] on label "The conclusion does not follow" at bounding box center [196, 135] width 68 height 18
click at [199, 131] on input "The conclusion does not follow" at bounding box center [198, 133] width 4 height 4
radio input "true"
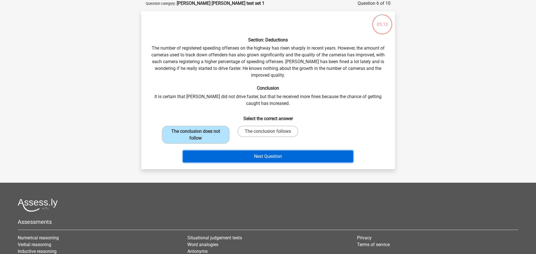
click at [255, 159] on button "Next Question" at bounding box center [268, 156] width 170 height 12
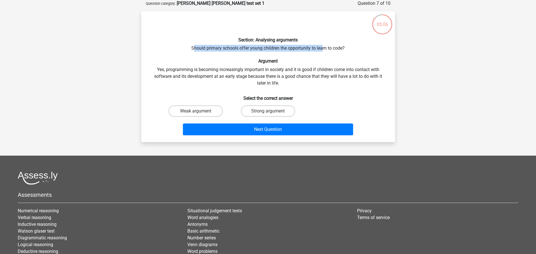
drag, startPoint x: 193, startPoint y: 46, endPoint x: 323, endPoint y: 46, distance: 129.8
click at [323, 46] on div "Section: Analysing arguments Should primary schools offer young children the op…" at bounding box center [268, 77] width 249 height 122
click at [270, 110] on label "Strong argument" at bounding box center [268, 110] width 54 height 11
click at [270, 111] on input "Strong argument" at bounding box center [270, 113] width 4 height 4
radio input "true"
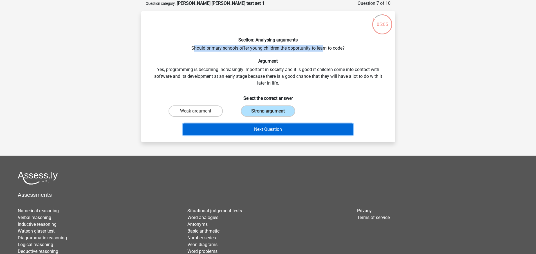
click at [273, 129] on button "Next Question" at bounding box center [268, 129] width 170 height 12
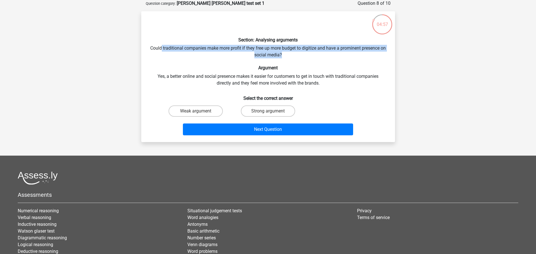
drag, startPoint x: 164, startPoint y: 46, endPoint x: 292, endPoint y: 54, distance: 128.1
click at [292, 54] on div "Section: Analysing arguments Could traditional companies make more profit if th…" at bounding box center [268, 77] width 249 height 122
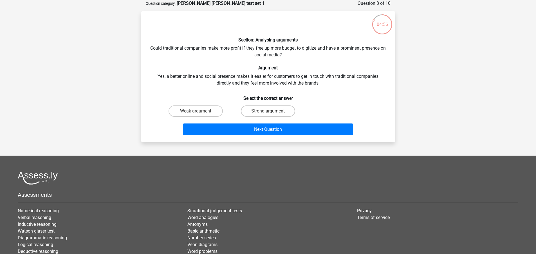
click at [206, 66] on h6 "Argument" at bounding box center [268, 67] width 236 height 5
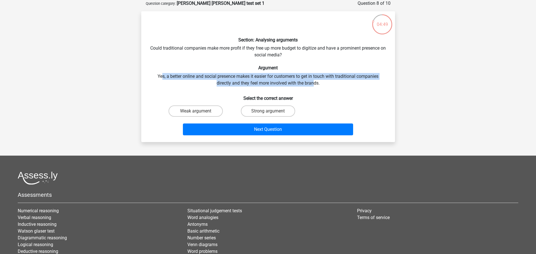
drag, startPoint x: 160, startPoint y: 75, endPoint x: 314, endPoint y: 84, distance: 154.3
click at [314, 84] on div "Section: Analysing arguments Could traditional companies make more profit if th…" at bounding box center [268, 77] width 249 height 122
click at [315, 84] on div "Section: Analysing arguments Could traditional companies make more profit if th…" at bounding box center [268, 77] width 249 height 122
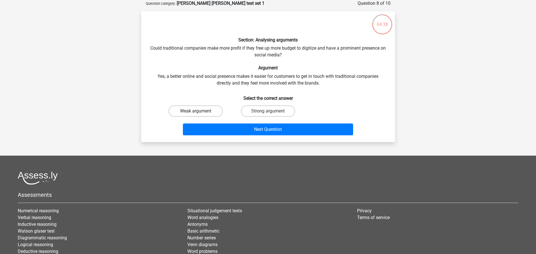
click at [193, 111] on label "Weak argument" at bounding box center [196, 110] width 54 height 11
click at [196, 111] on input "Weak argument" at bounding box center [198, 113] width 4 height 4
radio input "true"
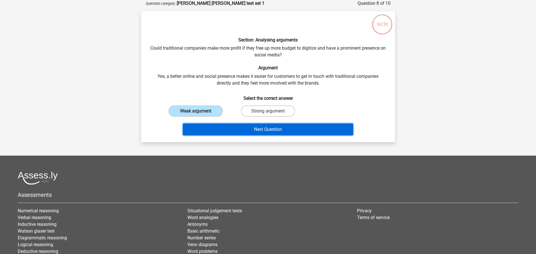
click at [237, 132] on button "Next Question" at bounding box center [268, 129] width 170 height 12
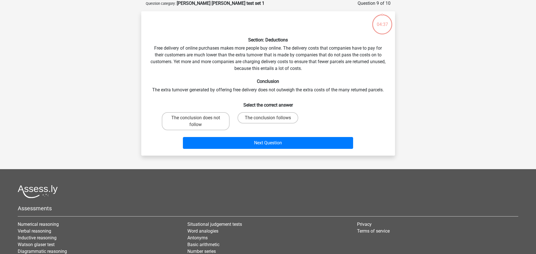
click at [126, 95] on div "Go premium [PERSON_NAME] [PERSON_NAME][EMAIL_ADDRESS][PERSON_NAME][DOMAIN_NAME]" at bounding box center [268, 145] width 536 height 346
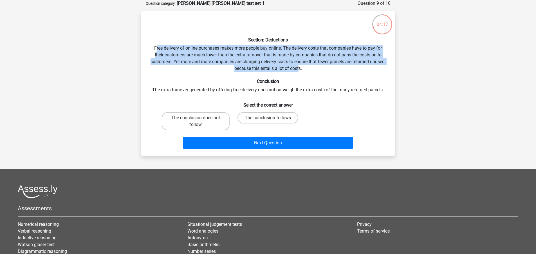
drag, startPoint x: 156, startPoint y: 49, endPoint x: 307, endPoint y: 70, distance: 152.7
click at [307, 70] on div "Section: Deductions Free delivery of online purchases makes more people buy onl…" at bounding box center [268, 83] width 249 height 135
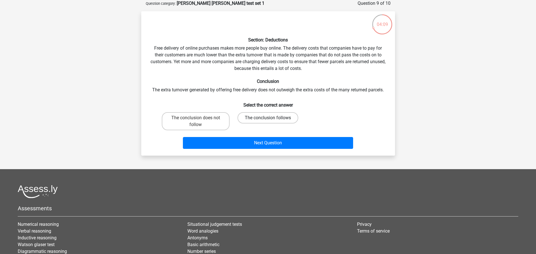
click at [280, 118] on label "The conclusion follows" at bounding box center [268, 117] width 61 height 11
click at [272, 118] on input "The conclusion follows" at bounding box center [270, 120] width 4 height 4
radio input "true"
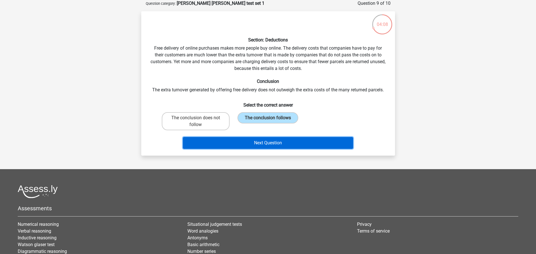
click at [292, 142] on button "Next Question" at bounding box center [268, 143] width 170 height 12
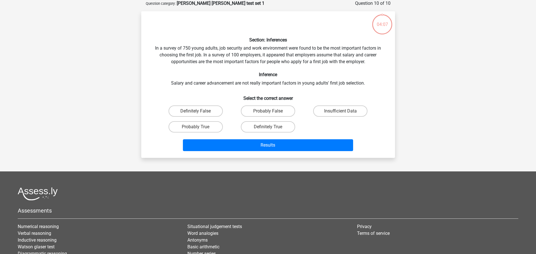
click at [156, 83] on div "Section: Inferences In a survey of 750 young adults, job security and work envi…" at bounding box center [268, 84] width 249 height 137
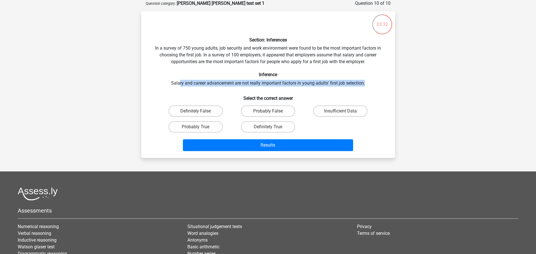
drag, startPoint x: 179, startPoint y: 83, endPoint x: 367, endPoint y: 84, distance: 188.1
click at [367, 84] on div "Section: Inferences In a survey of 750 young adults, job security and work envi…" at bounding box center [268, 84] width 249 height 137
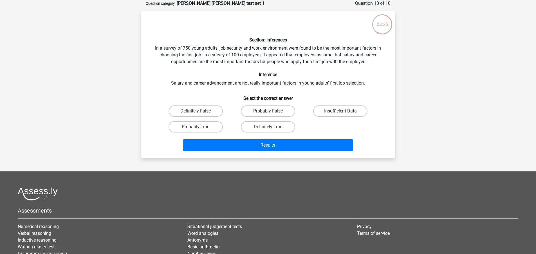
click at [149, 89] on div "Section: Inferences In a survey of 750 young adults, job security and work envi…" at bounding box center [268, 84] width 249 height 137
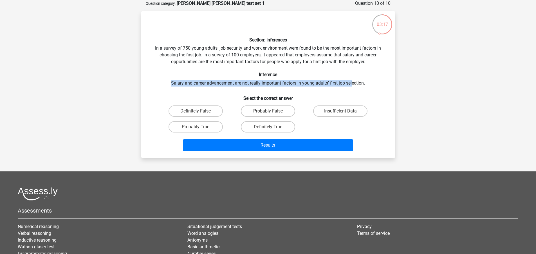
drag, startPoint x: 168, startPoint y: 81, endPoint x: 352, endPoint y: 84, distance: 183.9
click at [352, 84] on div "Section: Inferences In a survey of 750 young adults, job security and work envi…" at bounding box center [268, 84] width 249 height 137
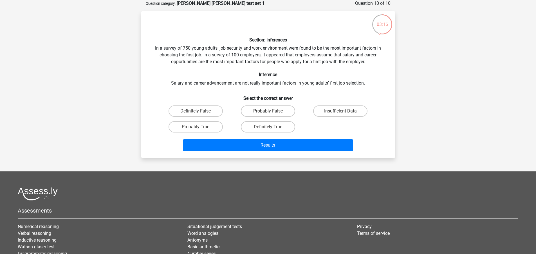
click at [374, 96] on h6 "Select the correct answer" at bounding box center [268, 96] width 236 height 10
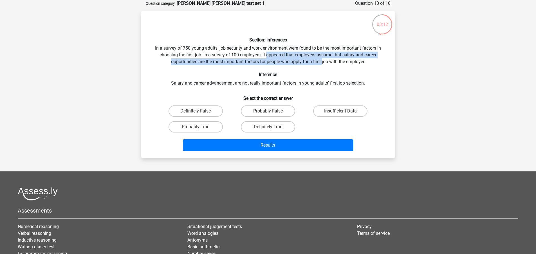
drag, startPoint x: 267, startPoint y: 54, endPoint x: 318, endPoint y: 67, distance: 52.0
click at [322, 63] on div "Section: Inferences In a survey of 750 young adults, job security and work envi…" at bounding box center [268, 84] width 249 height 137
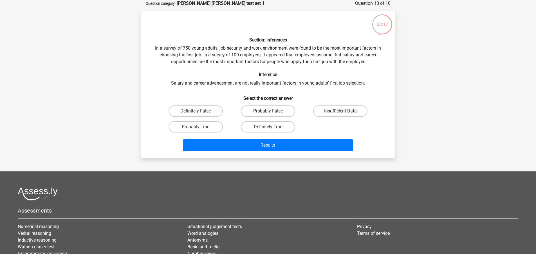
click at [295, 86] on div "Section: Inferences In a survey of 750 young adults, job security and work envi…" at bounding box center [268, 84] width 249 height 137
click at [270, 90] on div "Section: Inferences In a survey of 750 young adults, job security and work envi…" at bounding box center [268, 84] width 249 height 137
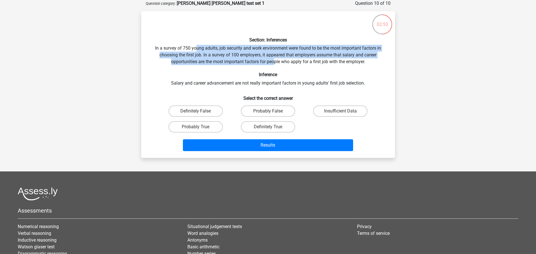
drag, startPoint x: 198, startPoint y: 48, endPoint x: 275, endPoint y: 64, distance: 77.6
click at [275, 64] on div "Section: Inferences In a survey of 750 young adults, job security and work envi…" at bounding box center [268, 84] width 249 height 137
click at [274, 63] on div "Section: Inferences In a survey of 750 young adults, job security and work envi…" at bounding box center [268, 84] width 249 height 137
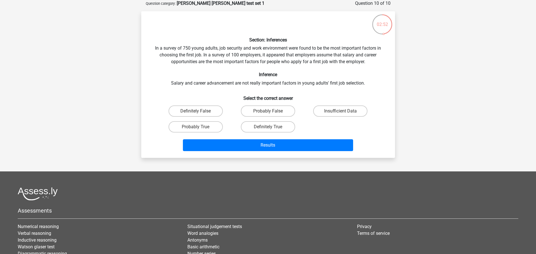
click at [251, 66] on div "Section: Inferences In a survey of 750 young adults, job security and work envi…" at bounding box center [268, 84] width 249 height 137
click at [287, 63] on div "Section: Inferences In a survey of 750 young adults, job security and work envi…" at bounding box center [268, 84] width 249 height 137
click at [291, 71] on div "Section: Inferences In a survey of 750 young adults, job security and work envi…" at bounding box center [268, 84] width 249 height 137
click at [329, 108] on label "Insufficient Data" at bounding box center [340, 110] width 54 height 11
click at [341, 111] on input "Insufficient Data" at bounding box center [343, 113] width 4 height 4
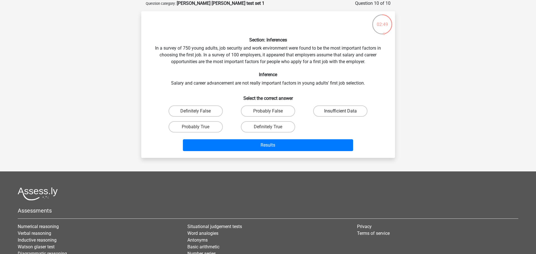
radio input "true"
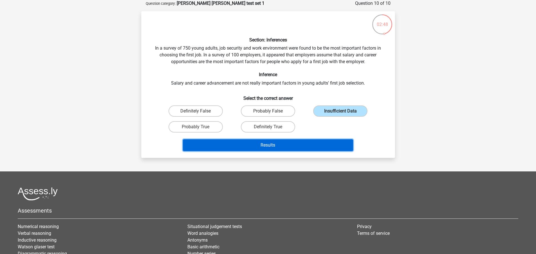
click at [309, 139] on button "Results" at bounding box center [268, 145] width 170 height 12
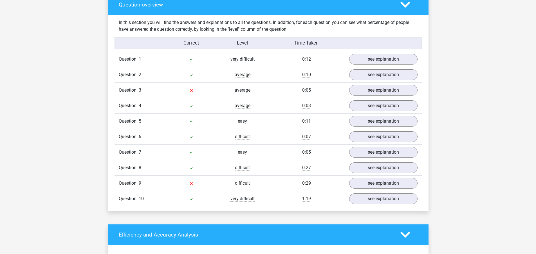
scroll to position [422, 0]
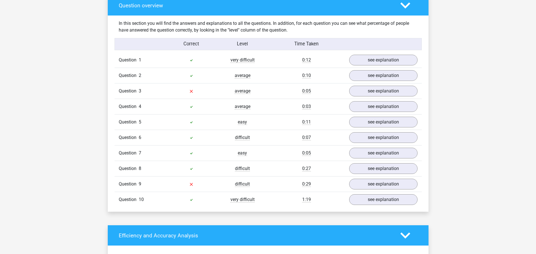
click at [97, 166] on div "Go premium robert robert.chrun@yahoo.com" at bounding box center [268, 186] width 536 height 1217
click at [355, 202] on link "see explanation" at bounding box center [383, 199] width 79 height 12
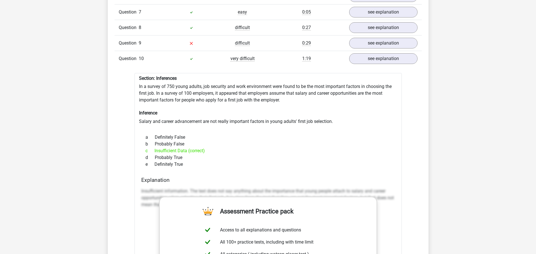
click at [101, 152] on div "Go premium robert robert.chrun@yahoo.com" at bounding box center [268, 206] width 536 height 1538
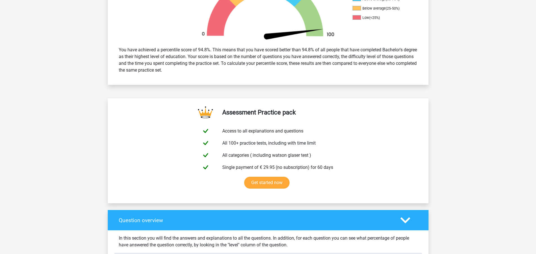
scroll to position [84, 0]
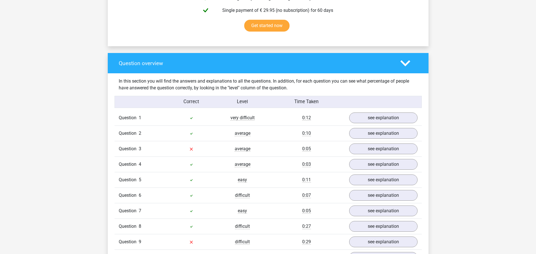
scroll to position [366, 0]
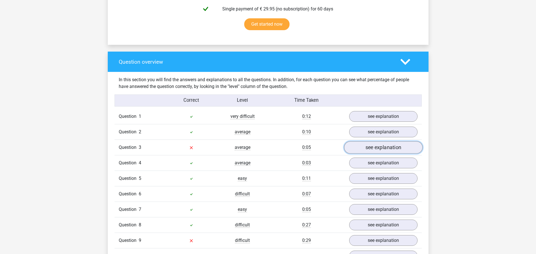
click at [364, 149] on link "see explanation" at bounding box center [383, 147] width 79 height 12
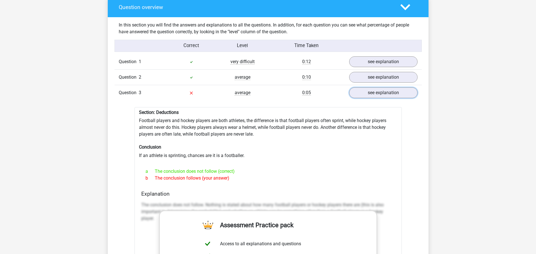
scroll to position [450, 0]
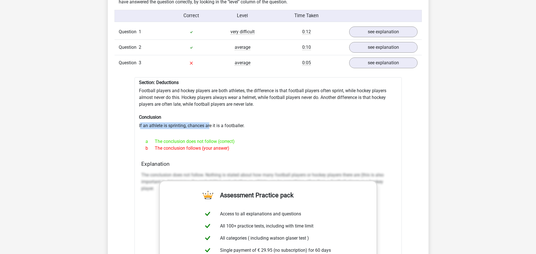
drag, startPoint x: 142, startPoint y: 123, endPoint x: 211, endPoint y: 124, distance: 68.7
click at [211, 124] on div "Section: Deductions Football players and hockey players are both athletes, the …" at bounding box center [268, 220] width 267 height 287
click at [210, 124] on div "Section: Deductions Football players and hockey players are both athletes, the …" at bounding box center [268, 220] width 267 height 287
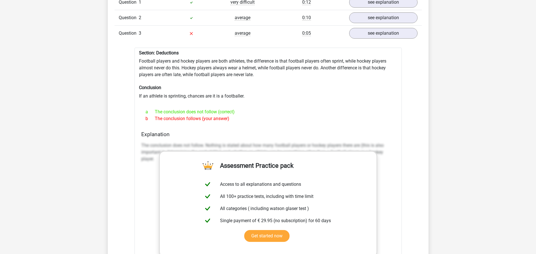
scroll to position [479, 0]
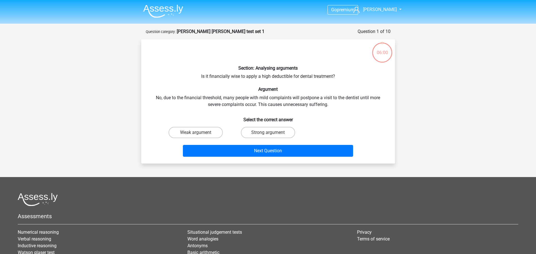
scroll to position [28, 0]
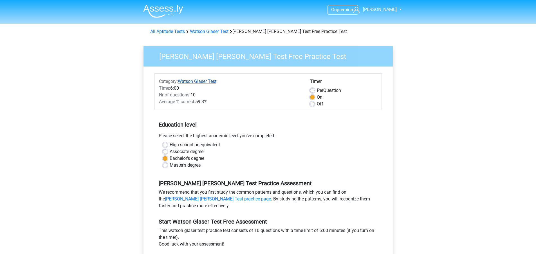
click at [209, 83] on link "Watson Glaser Test" at bounding box center [197, 81] width 39 height 5
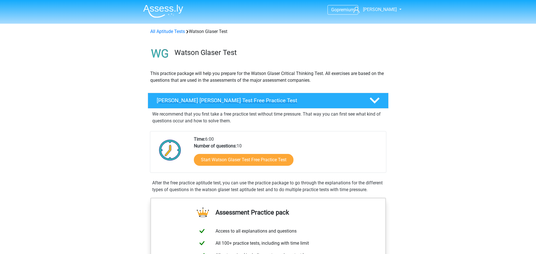
click at [371, 101] on icon at bounding box center [375, 100] width 10 height 10
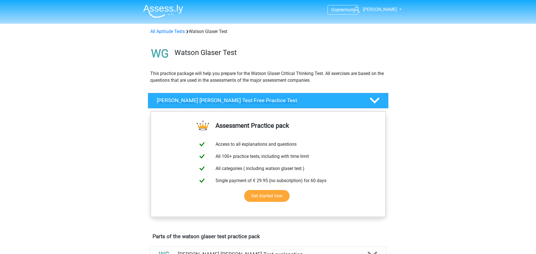
click at [369, 98] on div at bounding box center [374, 100] width 19 height 10
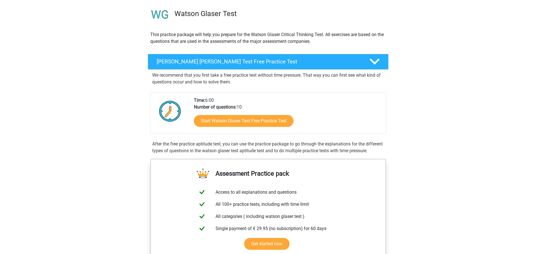
scroll to position [56, 0]
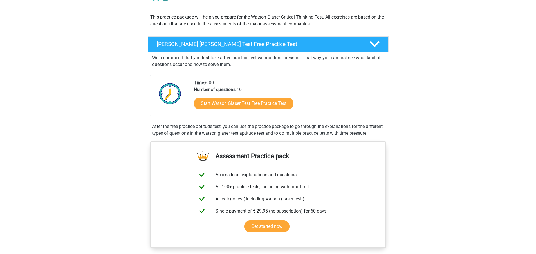
click at [368, 53] on div "We recommend that you first take a free practice test without time pressure. Th…" at bounding box center [268, 60] width 237 height 16
click at [375, 50] on div "Watson Glaser Test Free Practice Test" at bounding box center [268, 44] width 241 height 16
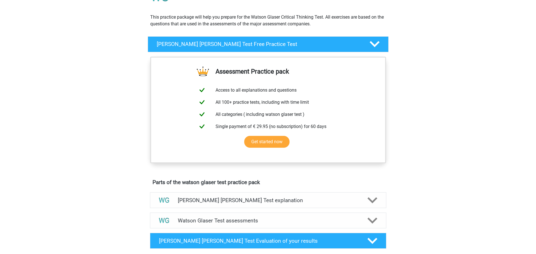
drag, startPoint x: 416, startPoint y: 97, endPoint x: 415, endPoint y: 101, distance: 3.4
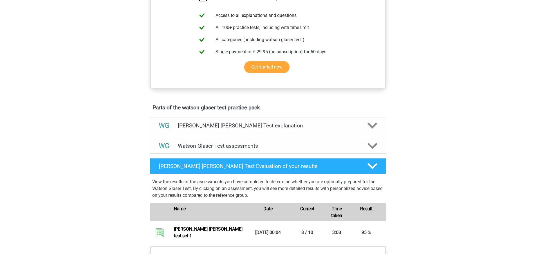
scroll to position [141, 0]
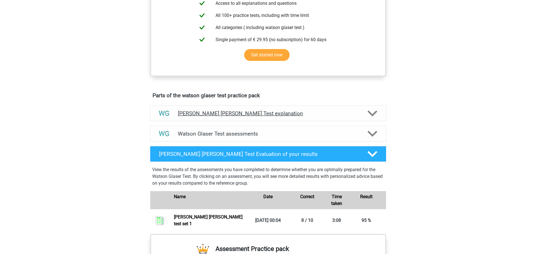
click at [375, 115] on icon at bounding box center [373, 113] width 10 height 10
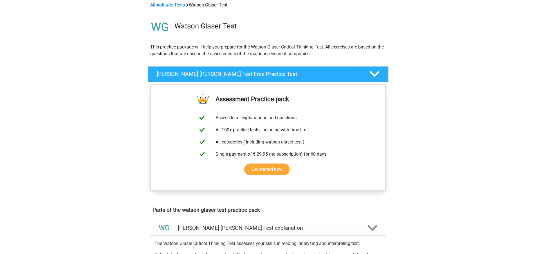
scroll to position [0, 0]
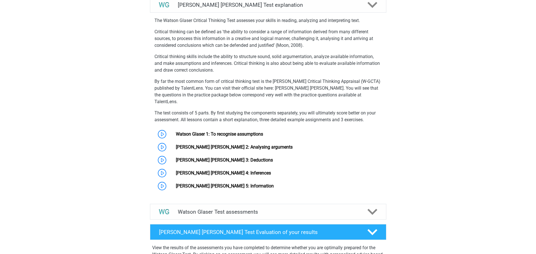
scroll to position [310, 0]
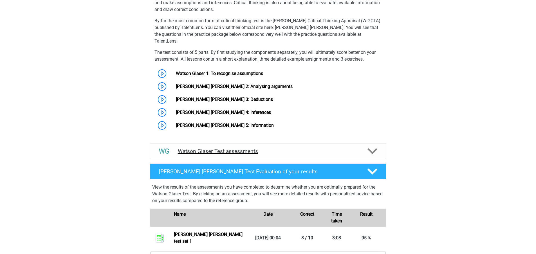
click at [371, 146] on icon at bounding box center [373, 151] width 10 height 10
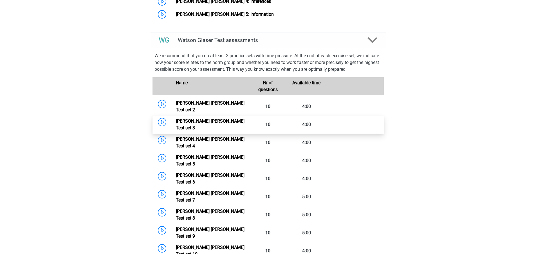
scroll to position [422, 0]
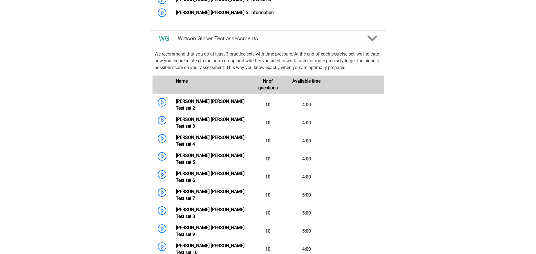
click at [122, 101] on div "Go premium [PERSON_NAME] [PERSON_NAME][EMAIL_ADDRESS][PERSON_NAME][DOMAIN_NAME]" at bounding box center [268, 197] width 536 height 1239
click at [124, 100] on div "Go premium [PERSON_NAME] [PERSON_NAME][EMAIL_ADDRESS][PERSON_NAME][DOMAIN_NAME]" at bounding box center [268, 197] width 536 height 1239
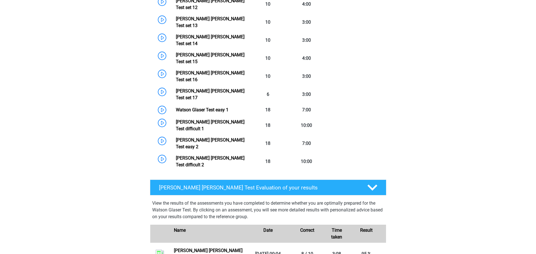
scroll to position [704, 0]
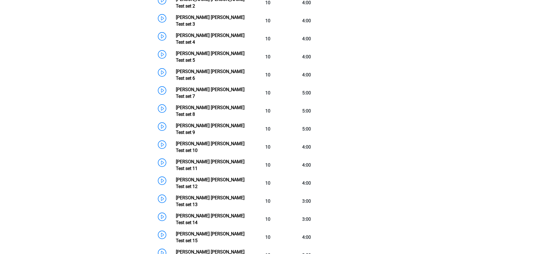
scroll to position [479, 0]
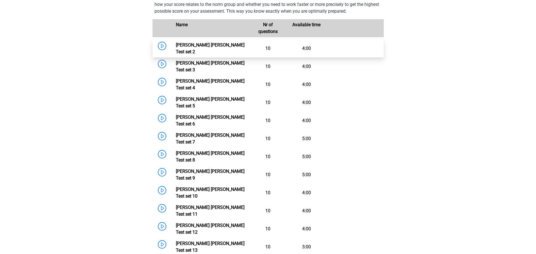
click at [176, 42] on link "Watson Glaser Test set 2" at bounding box center [210, 48] width 69 height 12
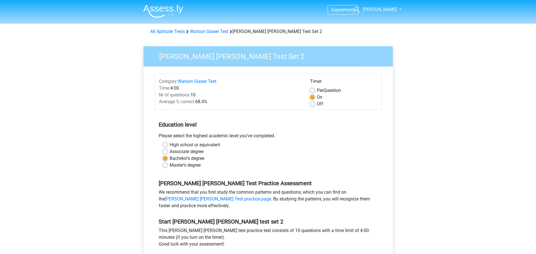
click at [130, 75] on div "Go premium [PERSON_NAME] [PERSON_NAME][EMAIL_ADDRESS][PERSON_NAME][DOMAIN_NAME]" at bounding box center [268, 222] width 536 height 445
click at [122, 83] on div "Go premium [PERSON_NAME] [PERSON_NAME][EMAIL_ADDRESS][PERSON_NAME][DOMAIN_NAME]" at bounding box center [268, 222] width 536 height 445
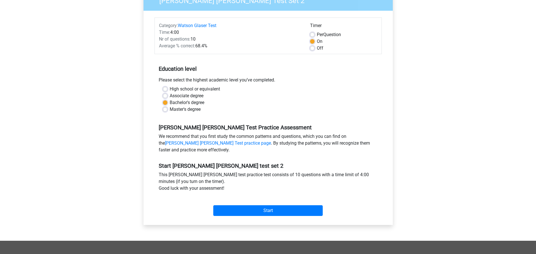
scroll to position [56, 0]
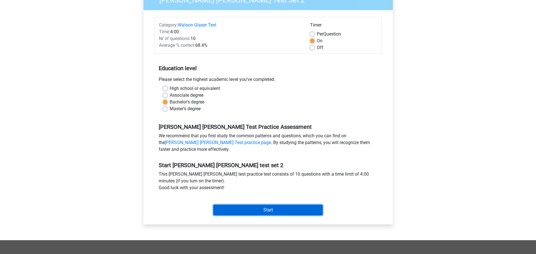
click at [244, 205] on input "Start" at bounding box center [268, 209] width 110 height 11
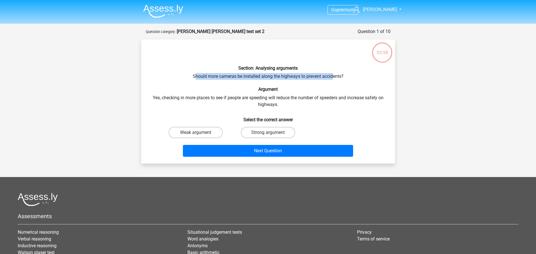
drag, startPoint x: 194, startPoint y: 72, endPoint x: 334, endPoint y: 75, distance: 140.0
click at [334, 75] on div "Section: Analysing arguments Should more cameras be installed along the highway…" at bounding box center [268, 101] width 249 height 115
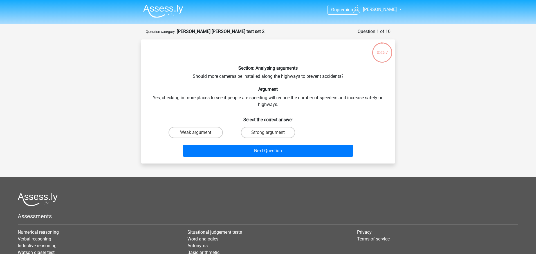
click at [197, 88] on h6 "Argument" at bounding box center [268, 88] width 236 height 5
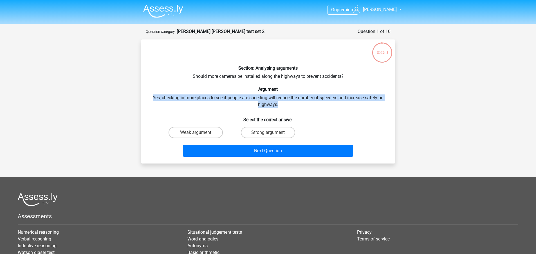
drag, startPoint x: 152, startPoint y: 97, endPoint x: 331, endPoint y: 104, distance: 179.0
click at [331, 104] on div "Section: Analysing arguments Should more cameras be installed along the highway…" at bounding box center [268, 101] width 249 height 115
click at [330, 104] on div "Section: Analysing arguments Should more cameras be installed along the highway…" at bounding box center [268, 101] width 249 height 115
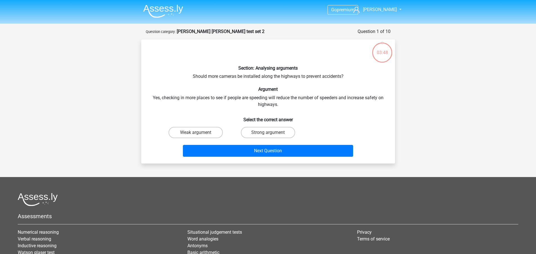
click at [259, 85] on div "Section: Analysing arguments Should more cameras be installed along the highway…" at bounding box center [268, 101] width 249 height 115
click at [205, 77] on div "Section: Analysing arguments Should more cameras be installed along the highway…" at bounding box center [268, 101] width 249 height 115
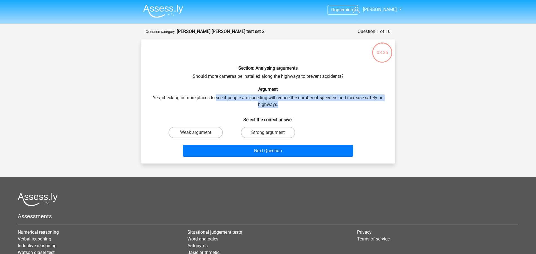
drag, startPoint x: 238, startPoint y: 96, endPoint x: 359, endPoint y: 104, distance: 121.0
click at [359, 104] on div "Section: Analysing arguments Should more cameras be installed along the highway…" at bounding box center [268, 101] width 249 height 115
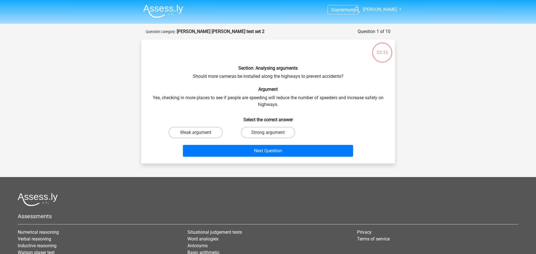
click at [358, 104] on div "Section: Analysing arguments Should more cameras be installed along the highway…" at bounding box center [268, 101] width 249 height 115
click at [274, 131] on label "Strong argument" at bounding box center [268, 132] width 54 height 11
click at [272, 132] on input "Strong argument" at bounding box center [270, 134] width 4 height 4
radio input "true"
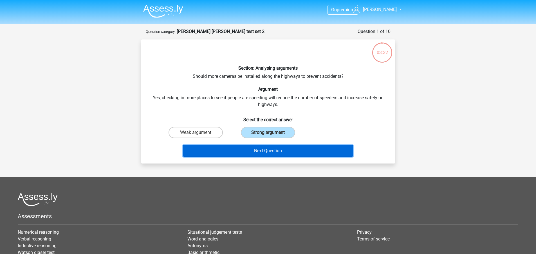
click at [271, 148] on button "Next Question" at bounding box center [268, 151] width 170 height 12
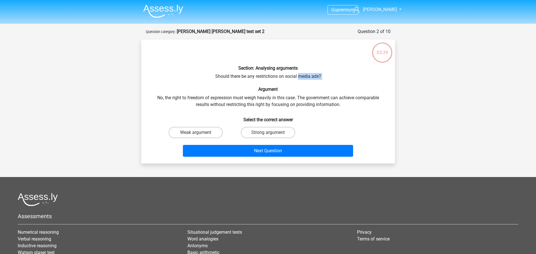
drag, startPoint x: 225, startPoint y: 81, endPoint x: 299, endPoint y: 79, distance: 74.6
click at [299, 79] on div "Section: Analysing arguments Should there be any restrictions on social media a…" at bounding box center [268, 101] width 249 height 115
click at [200, 86] on div "Section: Analysing arguments Should there be any restrictions on social media a…" at bounding box center [268, 101] width 249 height 115
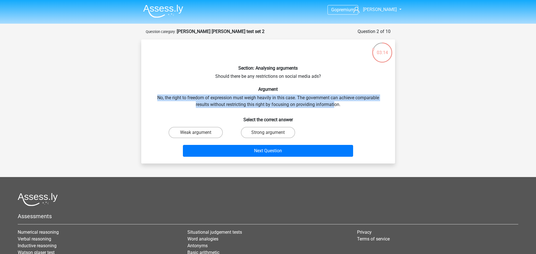
drag, startPoint x: 158, startPoint y: 98, endPoint x: 335, endPoint y: 106, distance: 177.3
click at [335, 106] on div "Section: Analysing arguments Should there be any restrictions on social media a…" at bounding box center [268, 101] width 249 height 115
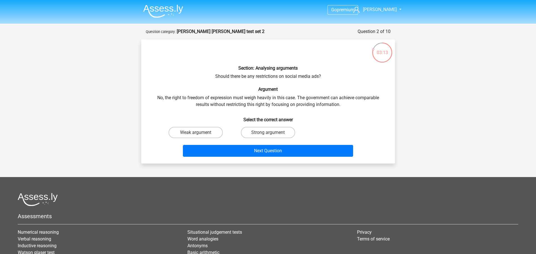
click at [335, 106] on div "Section: Analysing arguments Should there be any restrictions on social media a…" at bounding box center [268, 101] width 249 height 115
click at [278, 79] on div "Section: Analysing arguments Should there be any restrictions on social media a…" at bounding box center [268, 101] width 249 height 115
click at [277, 78] on div "Section: Analysing arguments Should there be any restrictions on social media a…" at bounding box center [268, 101] width 249 height 115
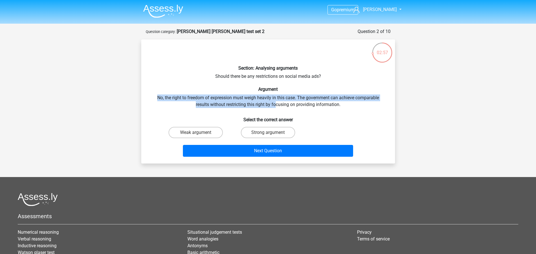
drag, startPoint x: 170, startPoint y: 102, endPoint x: 276, endPoint y: 106, distance: 106.8
click at [276, 106] on div "Section: Analysing arguments Should there be any restrictions on social media a…" at bounding box center [268, 101] width 249 height 115
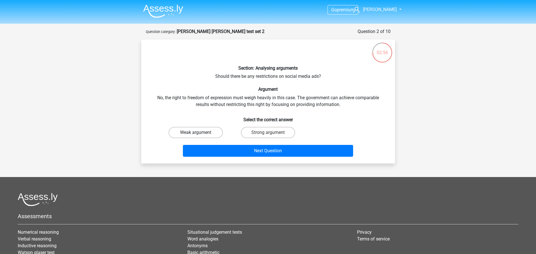
click at [213, 133] on label "Weak argument" at bounding box center [196, 132] width 54 height 11
click at [199, 133] on input "Weak argument" at bounding box center [198, 134] width 4 height 4
radio input "true"
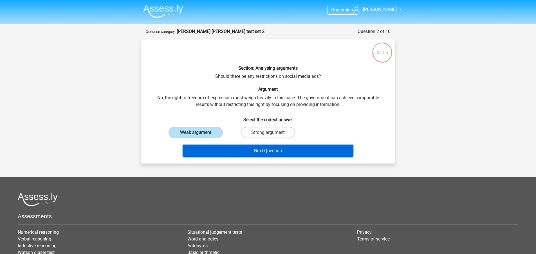
click at [237, 146] on button "Next Question" at bounding box center [268, 151] width 170 height 12
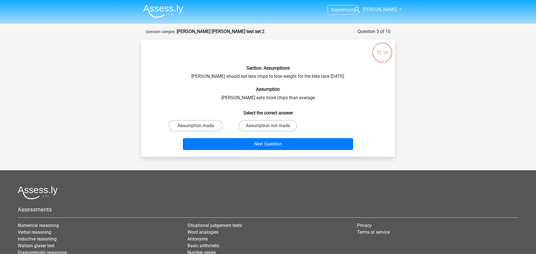
click at [203, 80] on div "Section: Assumptions Chris should eat less chips to lose weight for the bike ra…" at bounding box center [268, 98] width 249 height 108
click at [204, 80] on div "Section: Assumptions Chris should eat less chips to lose weight for the bike ra…" at bounding box center [268, 98] width 249 height 108
click at [202, 83] on div "Section: Assumptions Chris should eat less chips to lose weight for the bike ra…" at bounding box center [268, 98] width 249 height 108
drag, startPoint x: 196, startPoint y: 75, endPoint x: 238, endPoint y: 75, distance: 42.5
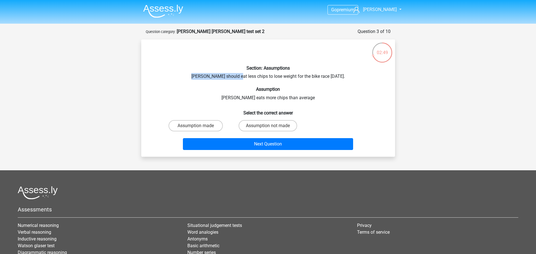
click at [238, 75] on div "Section: Assumptions Chris should eat less chips to lose weight for the bike ra…" at bounding box center [268, 98] width 249 height 108
click at [218, 126] on label "Assumption made" at bounding box center [196, 125] width 54 height 11
click at [199, 126] on input "Assumption made" at bounding box center [198, 128] width 4 height 4
radio input "true"
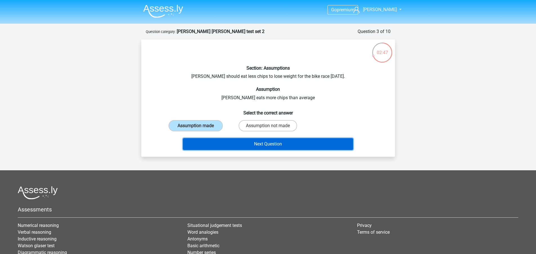
click at [226, 148] on button "Next Question" at bounding box center [268, 144] width 170 height 12
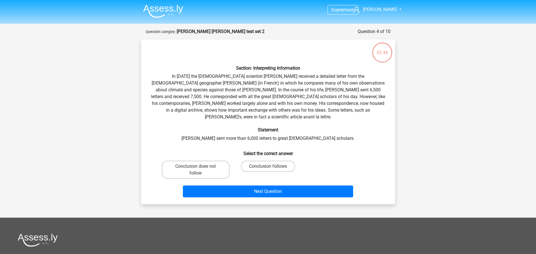
scroll to position [28, 0]
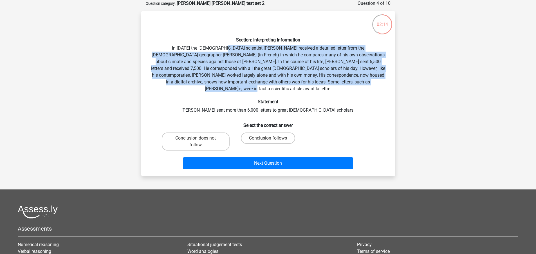
drag, startPoint x: 205, startPoint y: 48, endPoint x: 353, endPoint y: 85, distance: 152.8
click at [353, 85] on div "Section: Interpreting Information In 1839 the English scientist Charles Darwin …" at bounding box center [268, 93] width 249 height 155
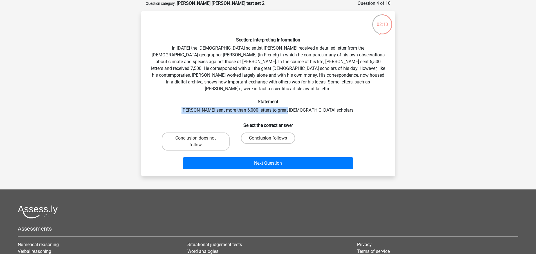
drag, startPoint x: 204, startPoint y: 104, endPoint x: 308, endPoint y: 104, distance: 104.2
click at [308, 104] on div "Section: Interpreting Information In 1839 the English scientist Charles Darwin …" at bounding box center [268, 93] width 249 height 155
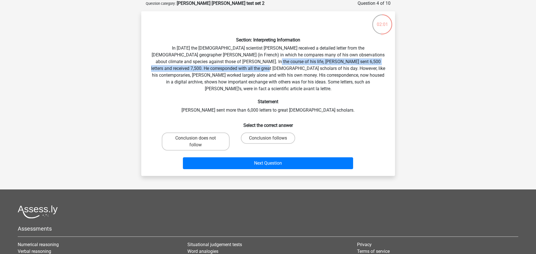
drag, startPoint x: 215, startPoint y: 61, endPoint x: 205, endPoint y: 67, distance: 12.4
click at [205, 67] on div "Section: Interpreting Information In 1839 the English scientist Charles Darwin …" at bounding box center [268, 93] width 249 height 155
click at [207, 132] on label "Conclusion does not follow" at bounding box center [196, 141] width 68 height 18
click at [199, 138] on input "Conclusion does not follow" at bounding box center [198, 140] width 4 height 4
radio input "true"
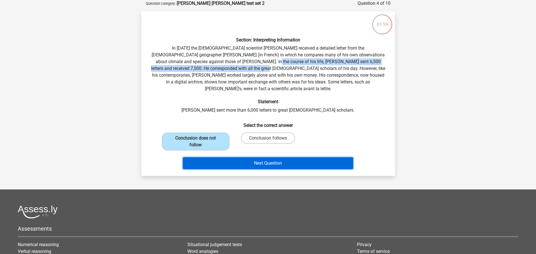
click at [225, 157] on button "Next Question" at bounding box center [268, 163] width 170 height 12
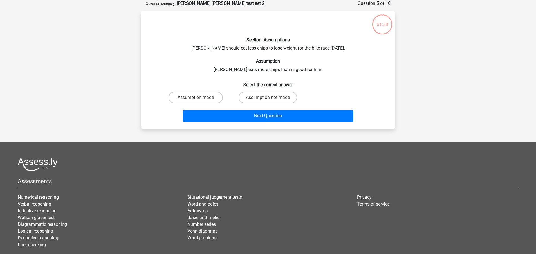
click at [175, 67] on div "Section: Assumptions Chris should eat less chips to lose weight for the bike ra…" at bounding box center [268, 70] width 249 height 108
click at [175, 66] on div "Section: Assumptions Chris should eat less chips to lose weight for the bike ra…" at bounding box center [268, 70] width 249 height 108
click at [176, 65] on div "Section: Assumptions Chris should eat less chips to lose weight for the bike ra…" at bounding box center [268, 70] width 249 height 108
click at [185, 64] on div "Section: Assumptions Chris should eat less chips to lose weight for the bike ra…" at bounding box center [268, 70] width 249 height 108
drag, startPoint x: 187, startPoint y: 47, endPoint x: 243, endPoint y: 49, distance: 56.1
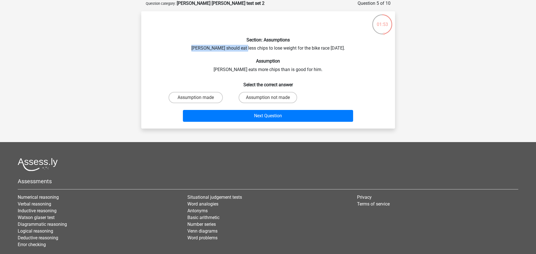
click at [243, 49] on div "Section: Assumptions Chris should eat less chips to lose weight for the bike ra…" at bounding box center [268, 70] width 249 height 108
click at [210, 82] on h6 "Select the correct answer" at bounding box center [268, 82] width 236 height 10
click at [208, 100] on label "Assumption made" at bounding box center [196, 97] width 54 height 11
click at [199, 100] on input "Assumption made" at bounding box center [198, 99] width 4 height 4
radio input "true"
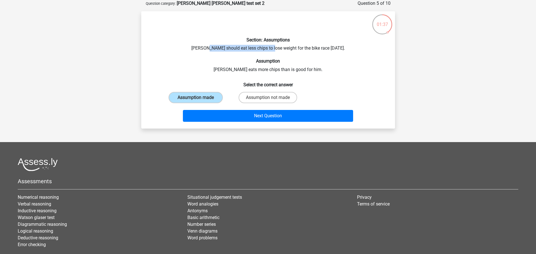
drag, startPoint x: 209, startPoint y: 49, endPoint x: 274, endPoint y: 48, distance: 64.5
click at [274, 48] on div "Section: Assumptions Chris should eat less chips to lose weight for the bike ra…" at bounding box center [268, 70] width 249 height 108
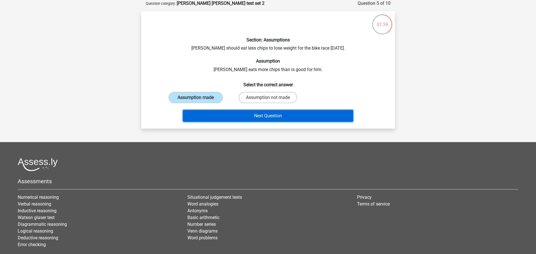
click at [253, 112] on button "Next Question" at bounding box center [268, 116] width 170 height 12
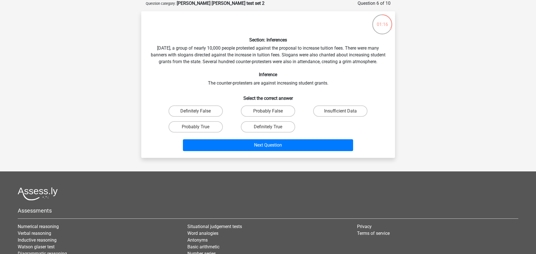
drag, startPoint x: 162, startPoint y: 48, endPoint x: 330, endPoint y: 69, distance: 168.5
click at [330, 69] on div "Section: Inferences Last Saturday, a group of nearly 10,000 people protested ag…" at bounding box center [268, 84] width 249 height 137
click at [247, 77] on h6 "Inference" at bounding box center [268, 74] width 236 height 5
drag, startPoint x: 215, startPoint y: 86, endPoint x: 335, endPoint y: 90, distance: 120.3
click at [335, 90] on div "Section: Inferences Last Saturday, a group of nearly 10,000 people protested ag…" at bounding box center [268, 84] width 249 height 137
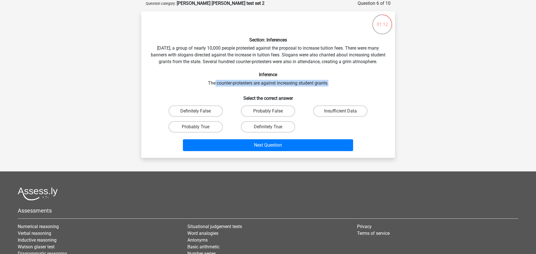
click at [335, 90] on div "Section: Inferences Last Saturday, a group of nearly 10,000 people protested ag…" at bounding box center [268, 84] width 249 height 137
click at [309, 96] on div "Section: Inferences Last Saturday, a group of nearly 10,000 people protested ag…" at bounding box center [268, 84] width 249 height 137
click at [196, 97] on div "Section: Inferences Last Saturday, a group of nearly 10,000 people protested ag…" at bounding box center [268, 84] width 249 height 137
click at [337, 101] on h6 "Select the correct answer" at bounding box center [268, 96] width 236 height 10
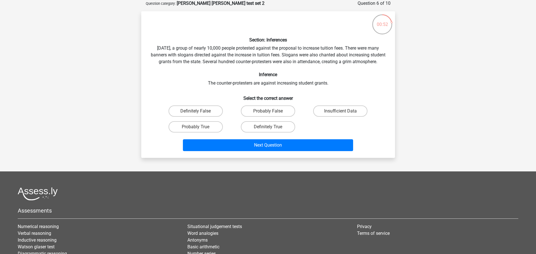
click at [337, 101] on h6 "Select the correct answer" at bounding box center [268, 96] width 236 height 10
click at [307, 99] on h6 "Select the correct answer" at bounding box center [268, 96] width 236 height 10
click at [329, 117] on label "Insufficient Data" at bounding box center [340, 110] width 54 height 11
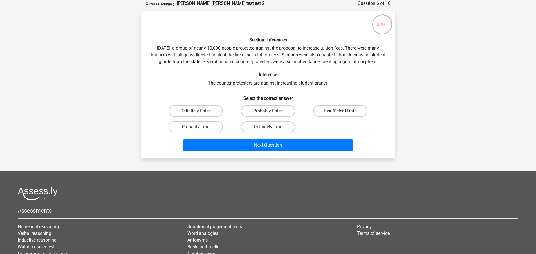
click at [341, 115] on input "Insufficient Data" at bounding box center [343, 113] width 4 height 4
radio input "true"
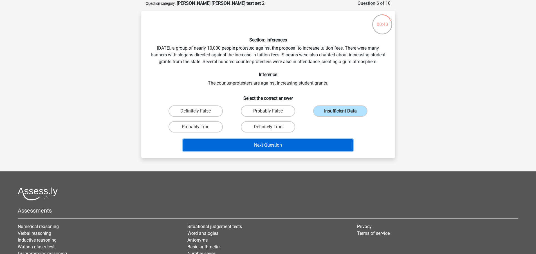
click at [306, 146] on button "Next Question" at bounding box center [268, 145] width 170 height 12
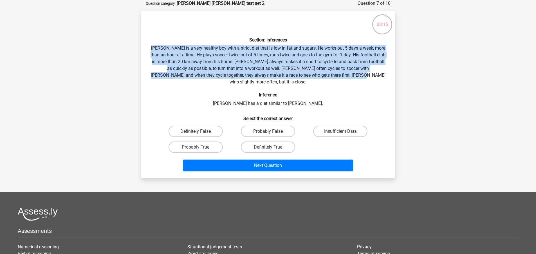
drag, startPoint x: 152, startPoint y: 46, endPoint x: 349, endPoint y: 75, distance: 198.9
click at [349, 75] on div "Section: Inferences Rowan is a very healthy boy with a strict diet that is low …" at bounding box center [268, 95] width 249 height 158
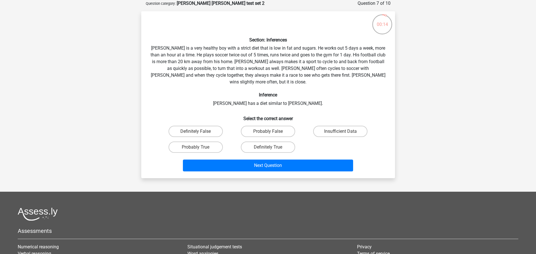
click at [350, 75] on div "Section: Inferences Rowan is a very healthy boy with a strict diet that is low …" at bounding box center [268, 95] width 249 height 158
click at [332, 126] on label "Insufficient Data" at bounding box center [340, 131] width 54 height 11
click at [341, 131] on input "Insufficient Data" at bounding box center [343, 133] width 4 height 4
radio input "true"
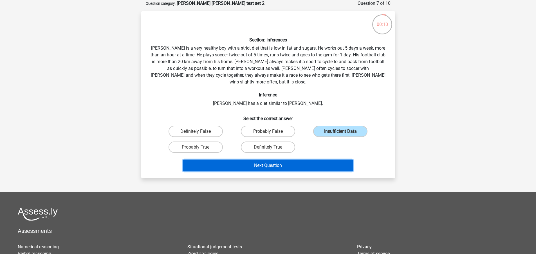
click at [308, 159] on button "Next Question" at bounding box center [268, 165] width 170 height 12
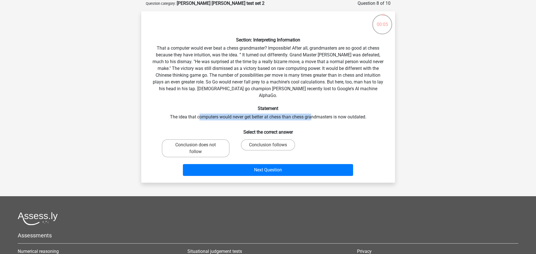
drag, startPoint x: 200, startPoint y: 109, endPoint x: 313, endPoint y: 111, distance: 112.4
click at [313, 111] on div "Section: Interpreting Information That a computer would ever beat a chess grand…" at bounding box center [268, 97] width 249 height 162
click at [254, 139] on label "Conclusion follows" at bounding box center [268, 144] width 54 height 11
click at [268, 145] on input "Conclusion follows" at bounding box center [270, 147] width 4 height 4
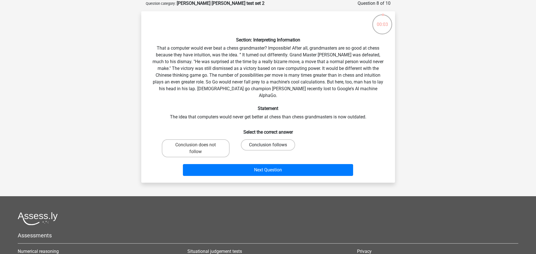
radio input "true"
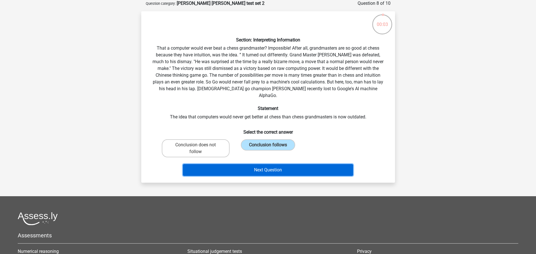
click at [253, 164] on button "Next Question" at bounding box center [268, 170] width 170 height 12
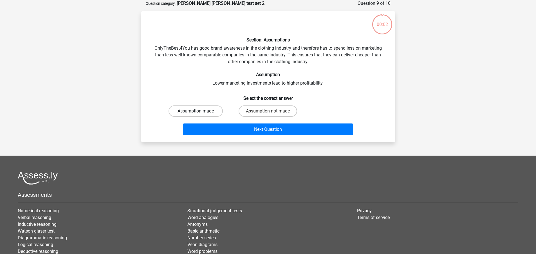
click at [212, 114] on label "Assumption made" at bounding box center [196, 110] width 54 height 11
click at [199, 114] on input "Assumption made" at bounding box center [198, 113] width 4 height 4
radio input "true"
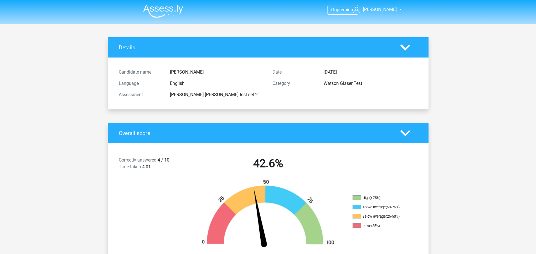
click at [119, 90] on div "Assessment [PERSON_NAME] [PERSON_NAME] test set 2" at bounding box center [192, 94] width 154 height 11
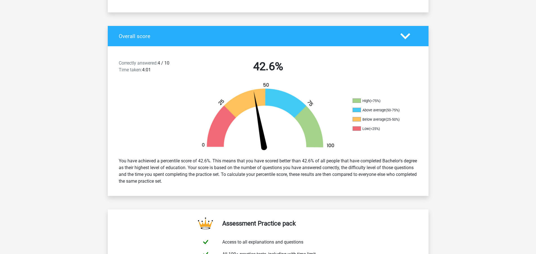
scroll to position [113, 0]
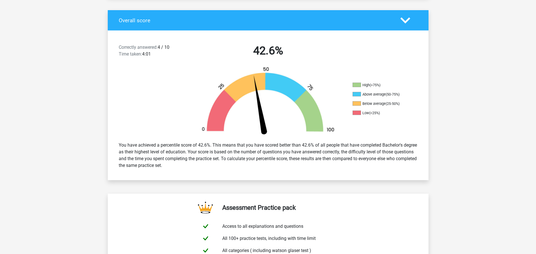
click at [111, 103] on div at bounding box center [148, 101] width 80 height 71
click at [163, 80] on div at bounding box center [148, 101] width 80 height 71
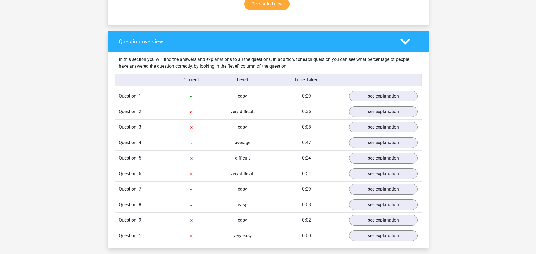
scroll to position [394, 0]
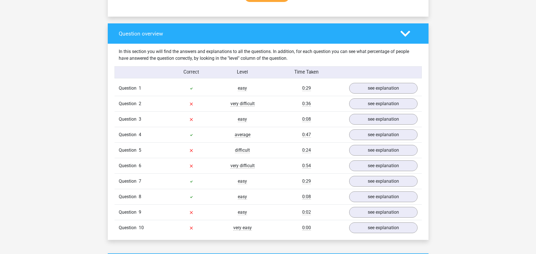
click at [99, 84] on div "Go premium robert robert.chrun@yahoo.com" at bounding box center [268, 214] width 536 height 1217
click at [100, 84] on div "Go premium robert robert.chrun@yahoo.com" at bounding box center [268, 214] width 536 height 1217
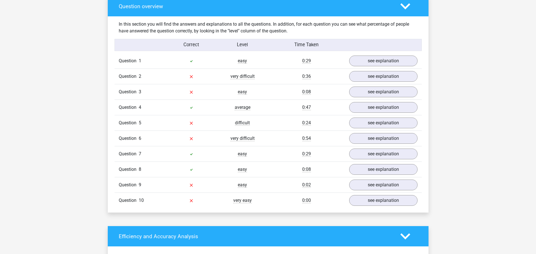
scroll to position [422, 0]
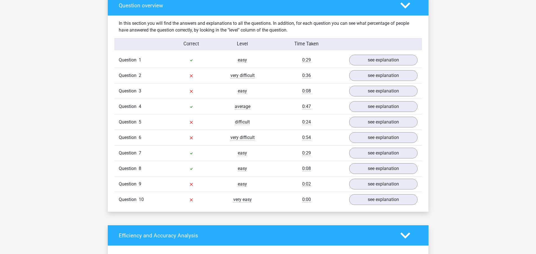
click at [99, 84] on div "Go premium robert robert.chrun@yahoo.com" at bounding box center [268, 186] width 536 height 1217
click at [368, 79] on link "see explanation" at bounding box center [383, 75] width 79 height 12
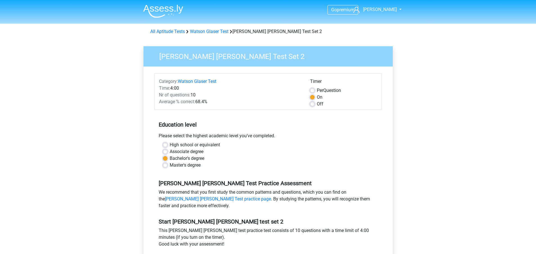
scroll to position [56, 0]
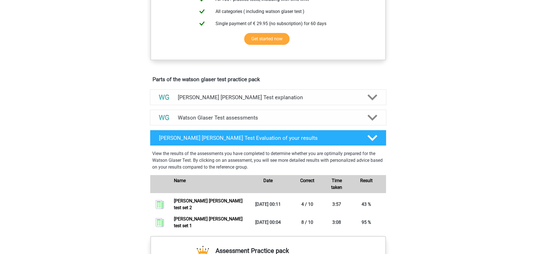
scroll to position [310, 0]
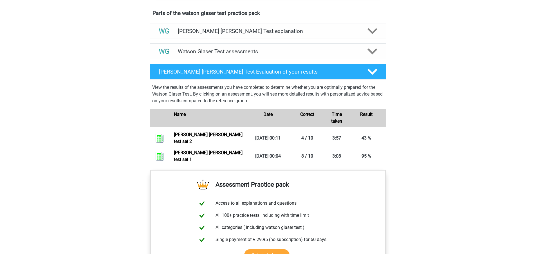
click at [126, 137] on div "Go premium [PERSON_NAME] [PERSON_NAME][EMAIL_ADDRESS][PERSON_NAME][DOMAIN_NAME]" at bounding box center [268, 64] width 536 height 748
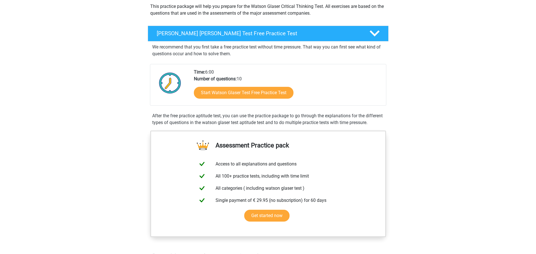
scroll to position [0, 0]
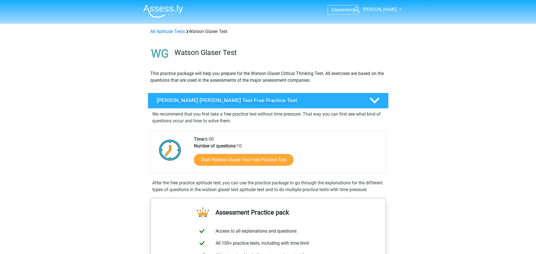
click at [299, 96] on div "[PERSON_NAME] [PERSON_NAME] Test Free Practice Test" at bounding box center [268, 101] width 241 height 16
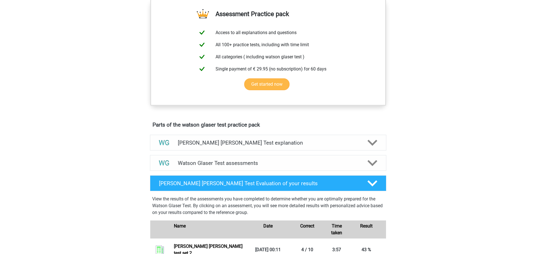
scroll to position [197, 0]
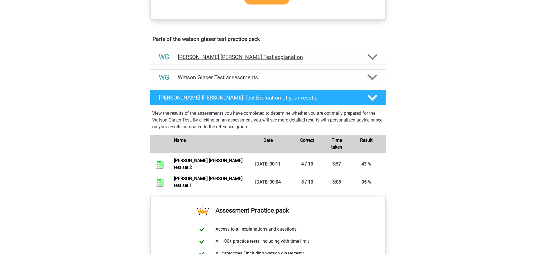
click at [277, 60] on h4 "[PERSON_NAME] [PERSON_NAME] Test explanation" at bounding box center [268, 57] width 181 height 6
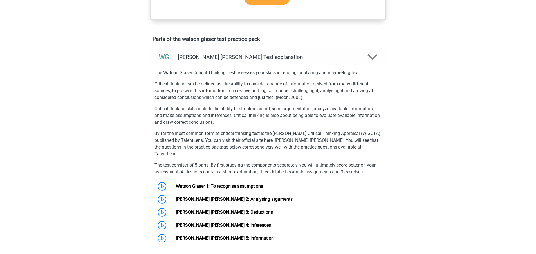
click at [222, 80] on div "The [PERSON_NAME] [PERSON_NAME] Critical Thinking Test assesses your skills in …" at bounding box center [268, 155] width 241 height 177
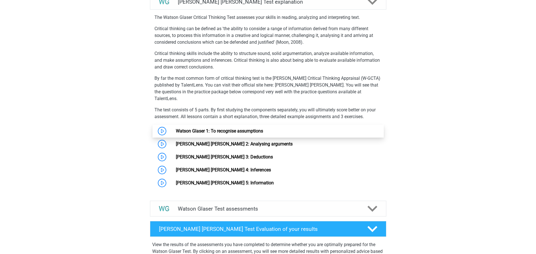
scroll to position [253, 0]
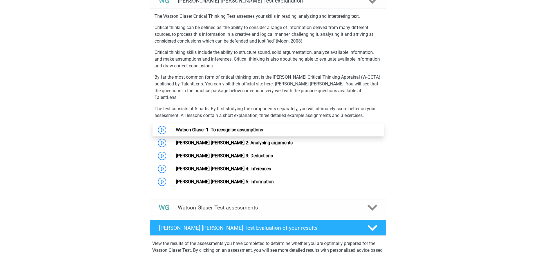
click at [176, 127] on link "Watson Glaser 1: To recognise assumptions" at bounding box center [219, 129] width 87 height 5
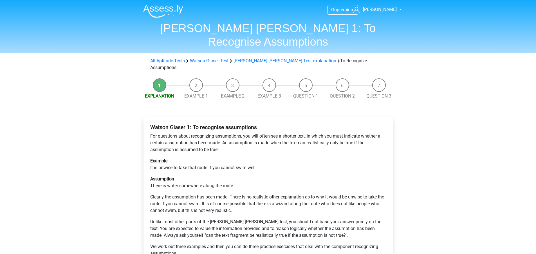
click at [131, 116] on div "Go premium [PERSON_NAME] [PERSON_NAME][EMAIL_ADDRESS][PERSON_NAME][DOMAIN_NAME]" at bounding box center [268, 227] width 536 height 454
click at [115, 113] on div "Go premium [PERSON_NAME] [PERSON_NAME][EMAIL_ADDRESS][PERSON_NAME][DOMAIN_NAME]" at bounding box center [268, 227] width 536 height 454
click at [114, 113] on div "Go premium [PERSON_NAME] [PERSON_NAME][EMAIL_ADDRESS][PERSON_NAME][DOMAIN_NAME]" at bounding box center [268, 227] width 536 height 454
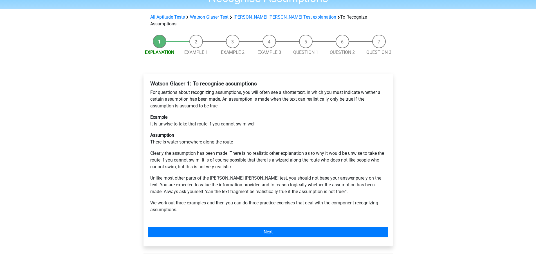
scroll to position [56, 0]
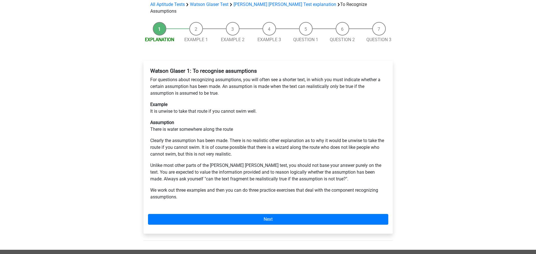
click at [116, 111] on div "Go premium [PERSON_NAME] [PERSON_NAME][EMAIL_ADDRESS][PERSON_NAME][DOMAIN_NAME]" at bounding box center [268, 171] width 536 height 454
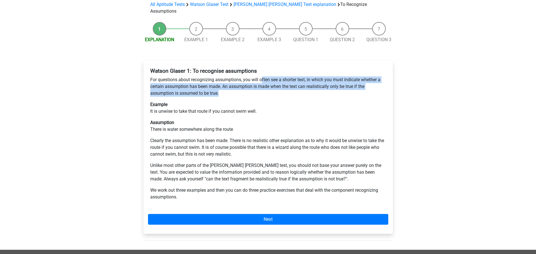
drag, startPoint x: 262, startPoint y: 60, endPoint x: 230, endPoint y: 74, distance: 35.2
click at [230, 76] on p "For questions about recognizing assumptions, you will often see a shorter text,…" at bounding box center [268, 86] width 236 height 20
click at [229, 76] on p "For questions about recognizing assumptions, you will often see a shorter text,…" at bounding box center [268, 86] width 236 height 20
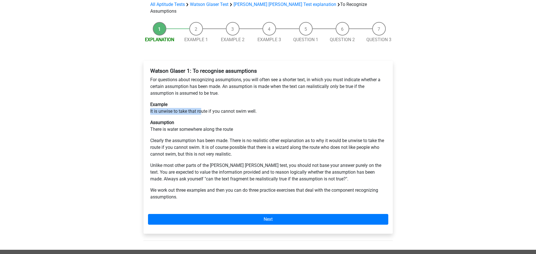
drag, startPoint x: 149, startPoint y: 92, endPoint x: 201, endPoint y: 93, distance: 52.1
click at [201, 93] on div "Watson Glaser 1: To recognise assumptions For questions about recognizing assum…" at bounding box center [268, 136] width 240 height 142
click at [201, 101] on p "Example It is unwise to take that route if you cannot swim well." at bounding box center [268, 108] width 236 height 14
drag, startPoint x: 154, startPoint y: 106, endPoint x: 234, endPoint y: 109, distance: 80.3
click at [234, 119] on p "Assumption There is water somewhere along the route" at bounding box center [268, 126] width 236 height 14
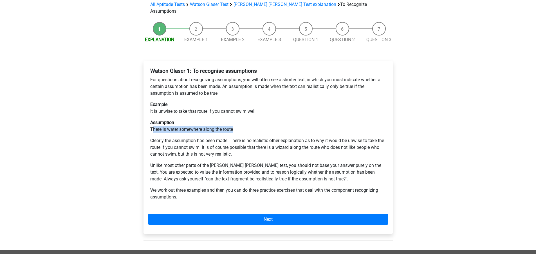
click at [234, 119] on p "Assumption There is water somewhere along the route" at bounding box center [268, 126] width 236 height 14
click at [191, 119] on p "Assumption There is water somewhere along the route" at bounding box center [268, 126] width 236 height 14
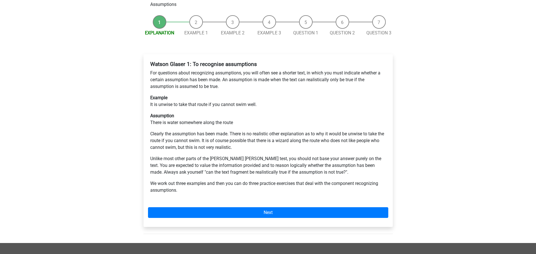
drag, startPoint x: 145, startPoint y: 92, endPoint x: 145, endPoint y: 99, distance: 7.6
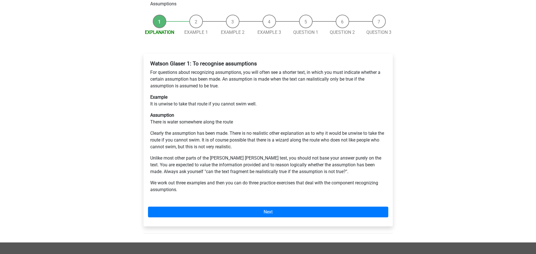
click at [121, 100] on div "Go premium [PERSON_NAME] [PERSON_NAME][EMAIL_ADDRESS][PERSON_NAME][DOMAIN_NAME]" at bounding box center [268, 163] width 536 height 454
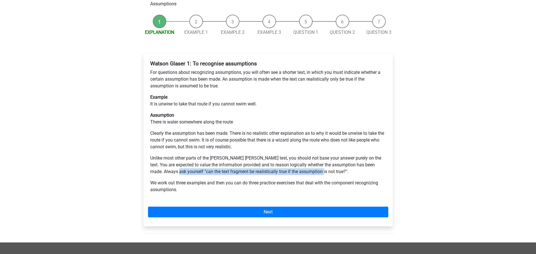
drag, startPoint x: 196, startPoint y: 150, endPoint x: 321, endPoint y: 150, distance: 125.0
click at [321, 155] on p "Unlike most other parts of the Watson Glaser test, you should not base your ans…" at bounding box center [268, 165] width 236 height 20
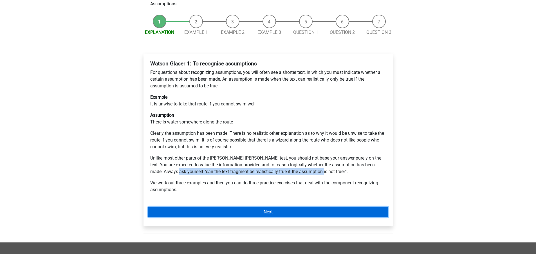
click at [213, 206] on link "Next" at bounding box center [268, 211] width 240 height 11
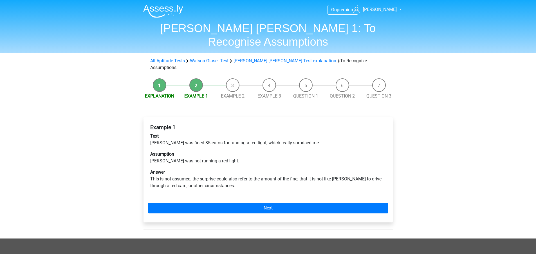
click at [130, 129] on div "Go premium [PERSON_NAME] [PERSON_NAME][EMAIL_ADDRESS][PERSON_NAME][DOMAIN_NAME]" at bounding box center [268, 193] width 536 height 387
drag, startPoint x: 152, startPoint y: 123, endPoint x: 278, endPoint y: 122, distance: 126.4
click at [278, 133] on p "Text [PERSON_NAME] was fined 85 euros for running a red light, which really sur…" at bounding box center [268, 140] width 236 height 14
click at [123, 127] on div "Go premium [PERSON_NAME] [PERSON_NAME][EMAIL_ADDRESS][PERSON_NAME][DOMAIN_NAME]" at bounding box center [268, 193] width 536 height 387
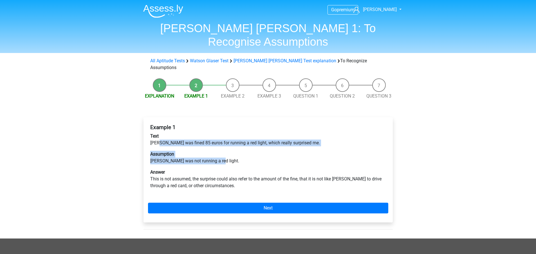
drag, startPoint x: 160, startPoint y: 122, endPoint x: 217, endPoint y: 140, distance: 59.1
click at [217, 140] on div "Example 1 Text [PERSON_NAME] was fined 85 euros for running a red light, which …" at bounding box center [268, 159] width 240 height 74
click at [130, 135] on div "Go premium [PERSON_NAME] [PERSON_NAME][EMAIL_ADDRESS][PERSON_NAME][DOMAIN_NAME]" at bounding box center [268, 193] width 536 height 387
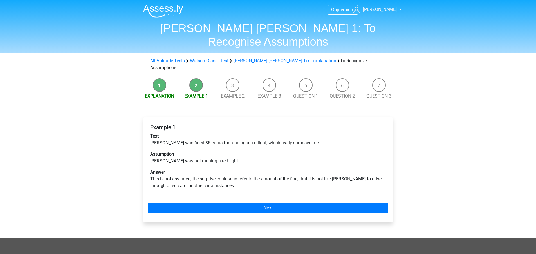
drag, startPoint x: 134, startPoint y: 142, endPoint x: 130, endPoint y: 140, distance: 4.7
click at [133, 141] on div "Go premium [PERSON_NAME] [PERSON_NAME][EMAIL_ADDRESS][PERSON_NAME][DOMAIN_NAME]" at bounding box center [268, 193] width 536 height 387
click at [507, 63] on div "Go premium [PERSON_NAME] [PERSON_NAME][EMAIL_ADDRESS][PERSON_NAME][DOMAIN_NAME]" at bounding box center [268, 193] width 536 height 387
click at [178, 147] on div "Example 1 Text [PERSON_NAME] was fined 85 euros for running a red light, which …" at bounding box center [268, 159] width 240 height 74
drag, startPoint x: 154, startPoint y: 142, endPoint x: 207, endPoint y: 140, distance: 53.0
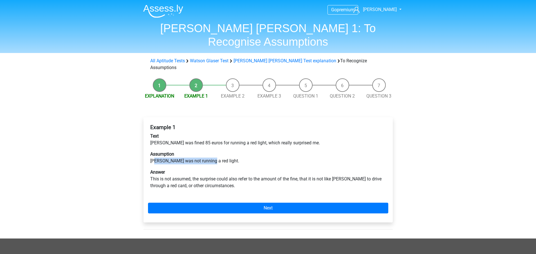
click at [207, 151] on p "Assumption [PERSON_NAME] was not running a red light." at bounding box center [268, 158] width 236 height 14
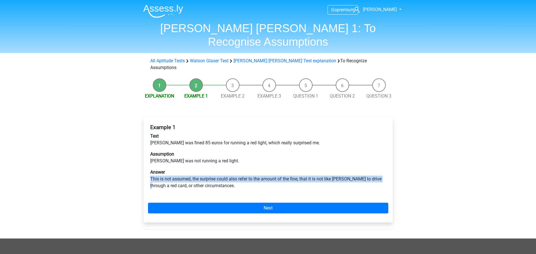
drag, startPoint x: 150, startPoint y: 158, endPoint x: 381, endPoint y: 160, distance: 230.6
click at [381, 169] on p "Answer This is not assumed, the surprise could also refer to the amount of the …" at bounding box center [268, 179] width 236 height 20
click at [380, 169] on p "Answer This is not assumed, the surprise could also refer to the amount of the …" at bounding box center [268, 179] width 236 height 20
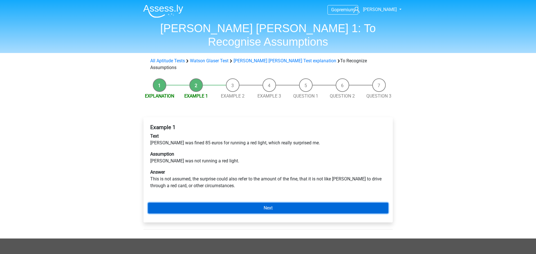
click at [258, 202] on link "Next" at bounding box center [268, 207] width 240 height 11
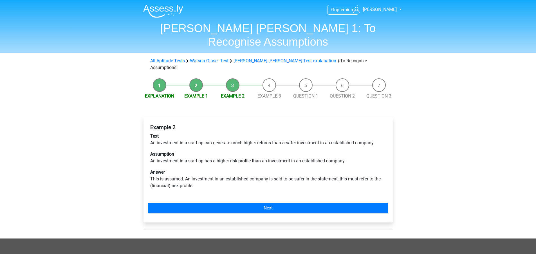
click at [125, 140] on div "Go premium [PERSON_NAME] [PERSON_NAME][EMAIL_ADDRESS][PERSON_NAME][DOMAIN_NAME]" at bounding box center [268, 193] width 536 height 387
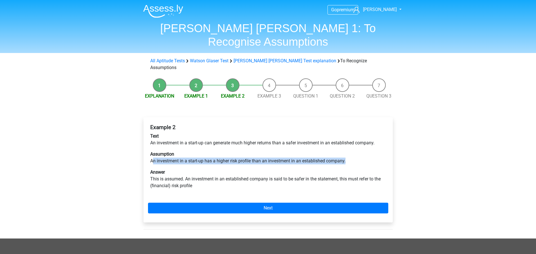
drag, startPoint x: 153, startPoint y: 140, endPoint x: 350, endPoint y: 140, distance: 196.8
click at [350, 151] on p "Assumption An investment in a start-up has a higher risk profile than an invest…" at bounding box center [268, 158] width 236 height 14
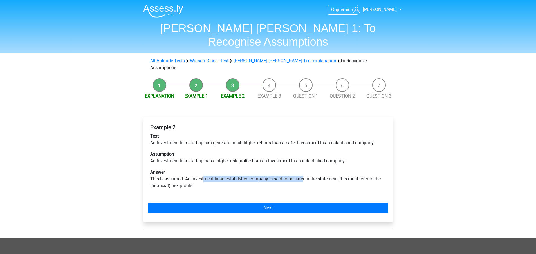
drag, startPoint x: 204, startPoint y: 158, endPoint x: 304, endPoint y: 160, distance: 100.5
click at [304, 169] on p "Answer This is assumed. An investment in an established company is said to be s…" at bounding box center [268, 179] width 236 height 20
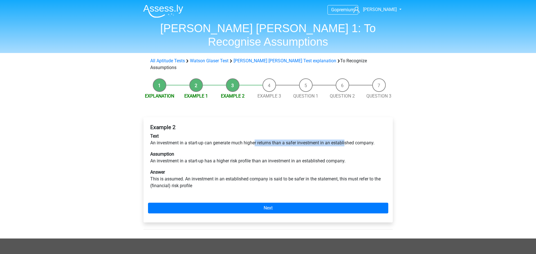
drag, startPoint x: 255, startPoint y: 124, endPoint x: 345, endPoint y: 122, distance: 90.7
click at [345, 133] on p "Text An investment in a start-up can generate much higher returns than a safer …" at bounding box center [268, 140] width 236 height 14
click at [240, 146] on div "Example 2 Text An investment in a start-up can generate much higher returns tha…" at bounding box center [268, 159] width 240 height 74
drag, startPoint x: 158, startPoint y: 140, endPoint x: 204, endPoint y: 138, distance: 45.6
click at [204, 151] on p "Assumption An investment in a start-up has a higher risk profile than an invest…" at bounding box center [268, 158] width 236 height 14
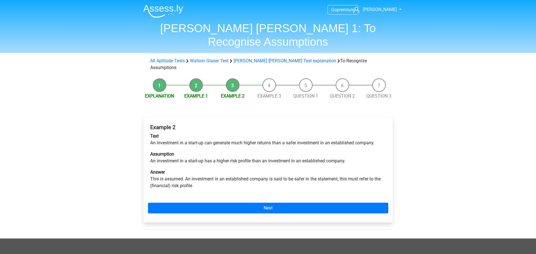
click at [205, 151] on p "Assumption An investment in a start-up has a higher risk profile than an invest…" at bounding box center [268, 158] width 236 height 14
click at [88, 66] on div "Go premium [PERSON_NAME] [PERSON_NAME][EMAIL_ADDRESS][PERSON_NAME][DOMAIN_NAME]" at bounding box center [268, 193] width 536 height 387
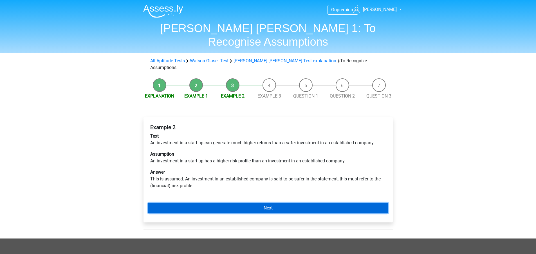
click at [193, 202] on link "Next" at bounding box center [268, 207] width 240 height 11
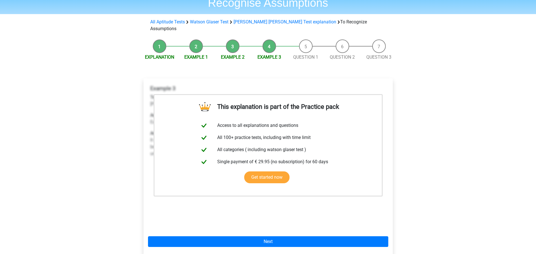
scroll to position [56, 0]
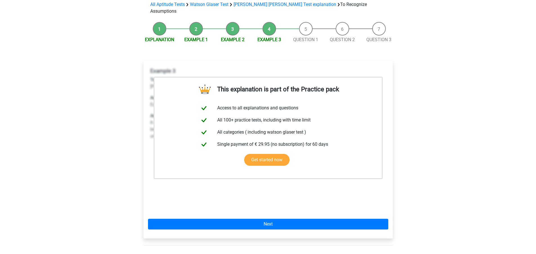
click at [105, 137] on div "Go premium [PERSON_NAME] [PERSON_NAME][EMAIL_ADDRESS][PERSON_NAME][DOMAIN_NAME]" at bounding box center [268, 173] width 536 height 459
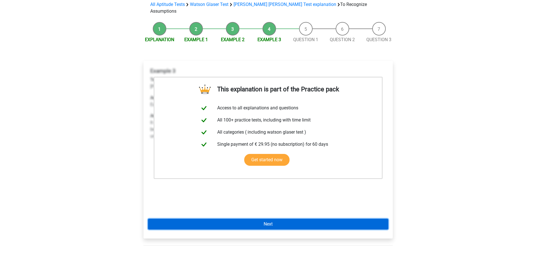
click at [195, 218] on link "Next" at bounding box center [268, 223] width 240 height 11
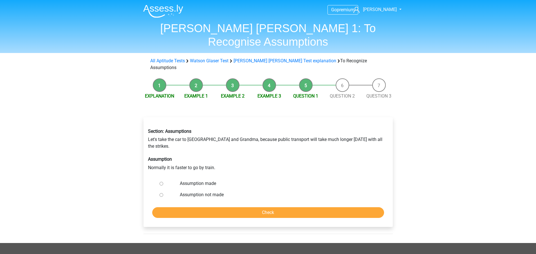
click at [109, 166] on div "Go premium [PERSON_NAME] [PERSON_NAME][EMAIL_ADDRESS][PERSON_NAME][DOMAIN_NAME]" at bounding box center [268, 195] width 536 height 391
drag, startPoint x: 147, startPoint y: 119, endPoint x: 181, endPoint y: 120, distance: 33.8
click at [181, 124] on div "Section: Assumptions Let's take the car to [GEOGRAPHIC_DATA] and Grandma, becau…" at bounding box center [268, 149] width 249 height 51
click at [136, 119] on div "Explanation Example 1 Example 2 Example 3 Question 1 Question 2 Question 3 Sect…" at bounding box center [268, 158] width 267 height 167
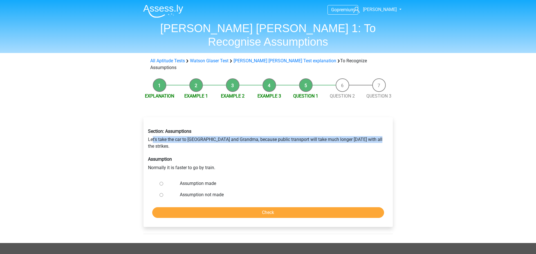
drag, startPoint x: 152, startPoint y: 120, endPoint x: 376, endPoint y: 119, distance: 223.6
click at [376, 124] on div "Section: Assumptions Let's take the car to [GEOGRAPHIC_DATA] and Grandma, becau…" at bounding box center [268, 149] width 249 height 51
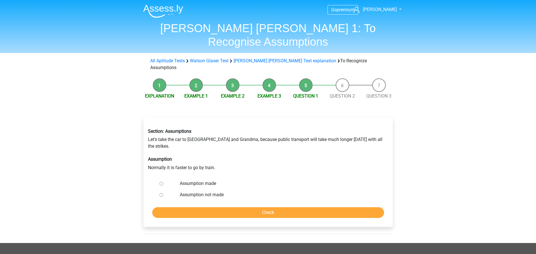
click at [133, 154] on div "Go premium [PERSON_NAME] [PERSON_NAME][EMAIL_ADDRESS][PERSON_NAME][DOMAIN_NAME]" at bounding box center [268, 195] width 536 height 391
click at [162, 182] on input "Assumption made" at bounding box center [162, 184] width 4 height 4
radio input "true"
click at [228, 207] on input "Check" at bounding box center [268, 212] width 232 height 11
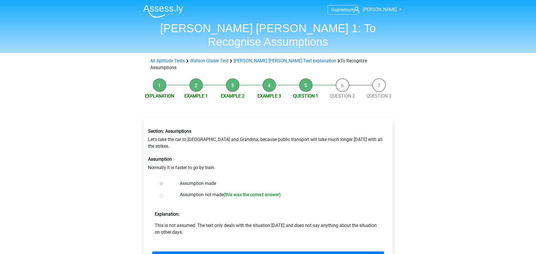
click at [137, 176] on div "Explanation Example 1 Example 2 Example 3 Question 1 Question 2 Question 3 Sect…" at bounding box center [268, 183] width 267 height 216
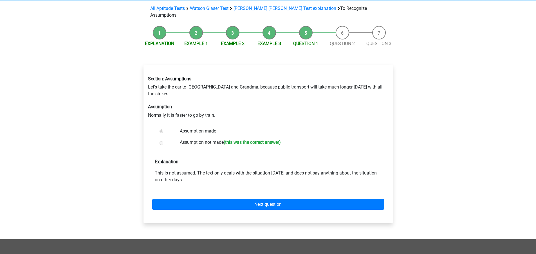
scroll to position [56, 0]
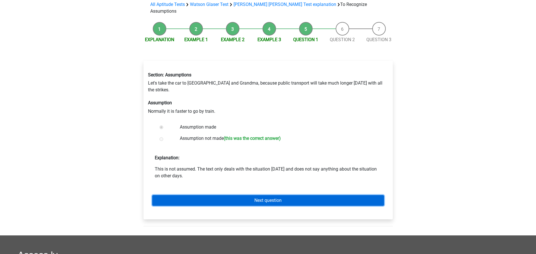
click at [203, 195] on link "Next question" at bounding box center [268, 200] width 232 height 11
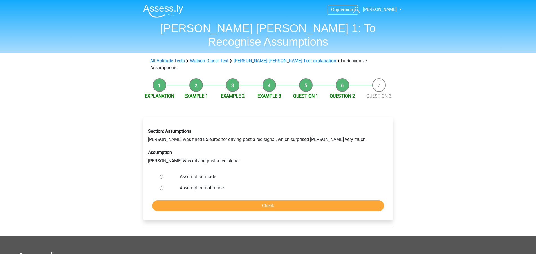
click at [112, 128] on div "Go premium [PERSON_NAME] [PERSON_NAME][EMAIL_ADDRESS][PERSON_NAME][DOMAIN_NAME]" at bounding box center [268, 192] width 536 height 385
drag, startPoint x: 150, startPoint y: 121, endPoint x: 299, endPoint y: 118, distance: 148.4
click at [299, 124] on div "Section: Assumptions [PERSON_NAME] was fined 85 euros for driving past a red si…" at bounding box center [268, 146] width 249 height 44
click at [137, 131] on div "Explanation Example 1 Example 2 Example 3 Question 1 Question 2 Question 3 Sect…" at bounding box center [268, 155] width 267 height 160
click at [117, 131] on div "Go premium [PERSON_NAME] [PERSON_NAME][EMAIL_ADDRESS][PERSON_NAME][DOMAIN_NAME]" at bounding box center [268, 192] width 536 height 385
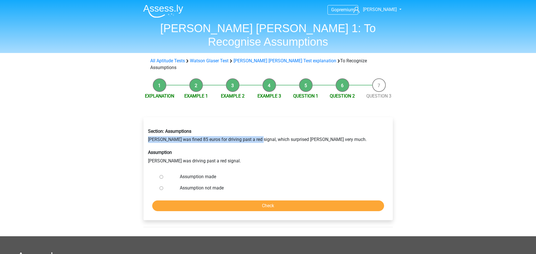
drag, startPoint x: 148, startPoint y: 120, endPoint x: 255, endPoint y: 117, distance: 107.6
click at [255, 124] on div "Section: Assumptions [PERSON_NAME] was fined 85 euros for driving past a red si…" at bounding box center [268, 146] width 249 height 44
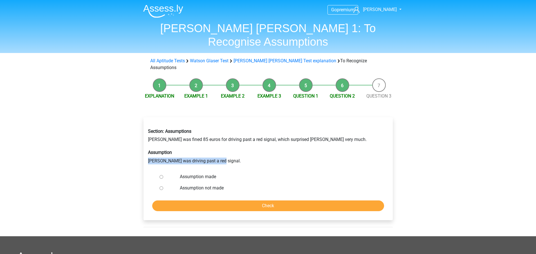
drag, startPoint x: 145, startPoint y: 139, endPoint x: 223, endPoint y: 139, distance: 78.3
click at [223, 139] on div "Section: Assumptions [PERSON_NAME] was fined 85 euros for driving past a red si…" at bounding box center [268, 146] width 249 height 44
click at [161, 186] on input "Assumption not made" at bounding box center [162, 188] width 4 height 4
radio input "true"
click at [177, 200] on input "Check" at bounding box center [268, 205] width 232 height 11
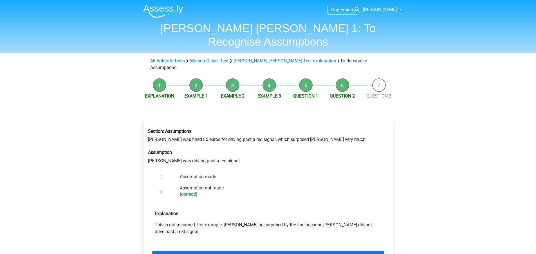
click at [121, 172] on div "Go premium [PERSON_NAME] [PERSON_NAME][EMAIL_ADDRESS][PERSON_NAME][DOMAIN_NAME]" at bounding box center [268, 220] width 536 height 440
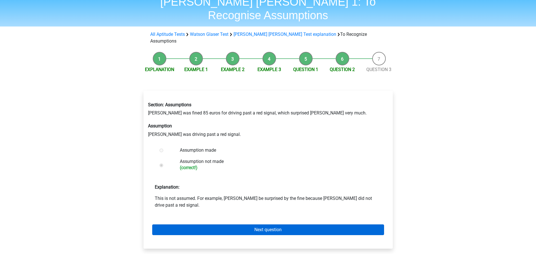
scroll to position [28, 0]
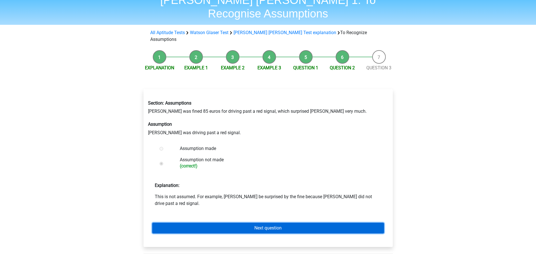
click at [202, 222] on link "Next question" at bounding box center [268, 227] width 232 height 11
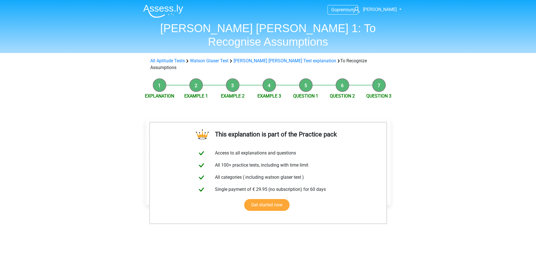
click at [88, 81] on div "Go premium [PERSON_NAME] [PERSON_NAME][EMAIL_ADDRESS][PERSON_NAME][DOMAIN_NAME]" at bounding box center [268, 218] width 536 height 437
